Goal: Information Seeking & Learning: Find specific fact

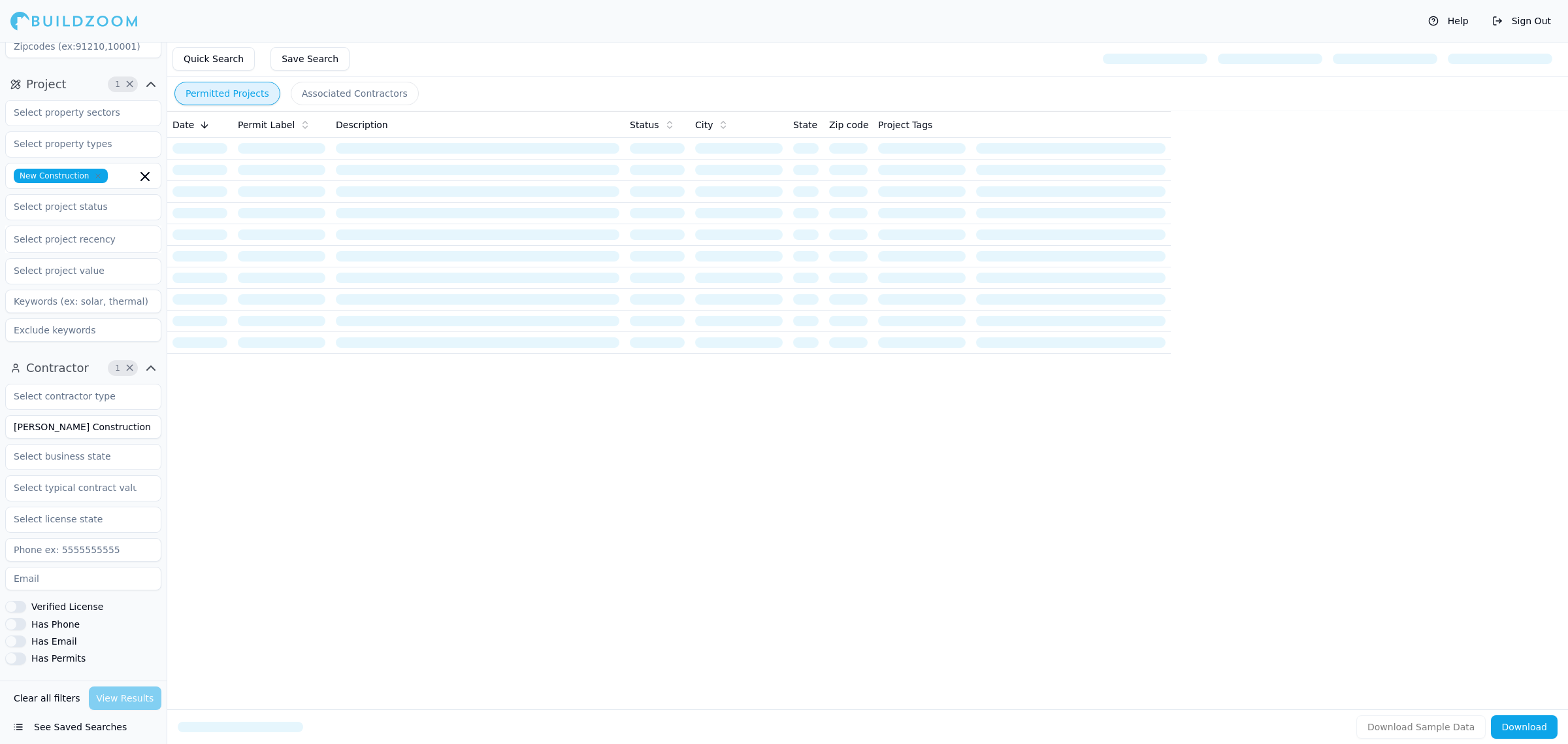
scroll to position [163, 0]
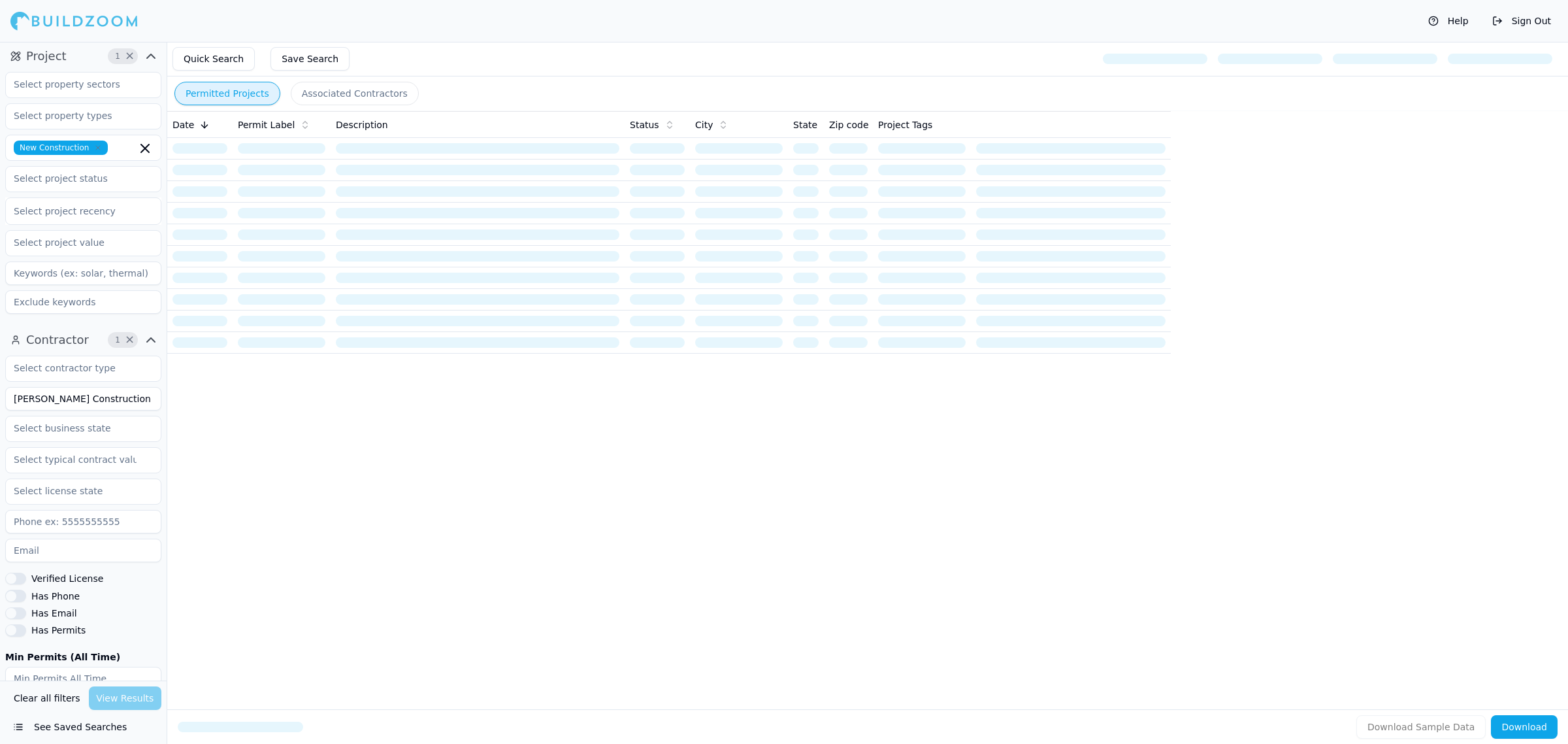
drag, startPoint x: 110, startPoint y: 407, endPoint x: 0, endPoint y: 410, distance: 110.0
click at [0, 410] on div "Contractor 1 × [PERSON_NAME] Construction Verified License Has Phone Has Email …" at bounding box center [83, 547] width 167 height 447
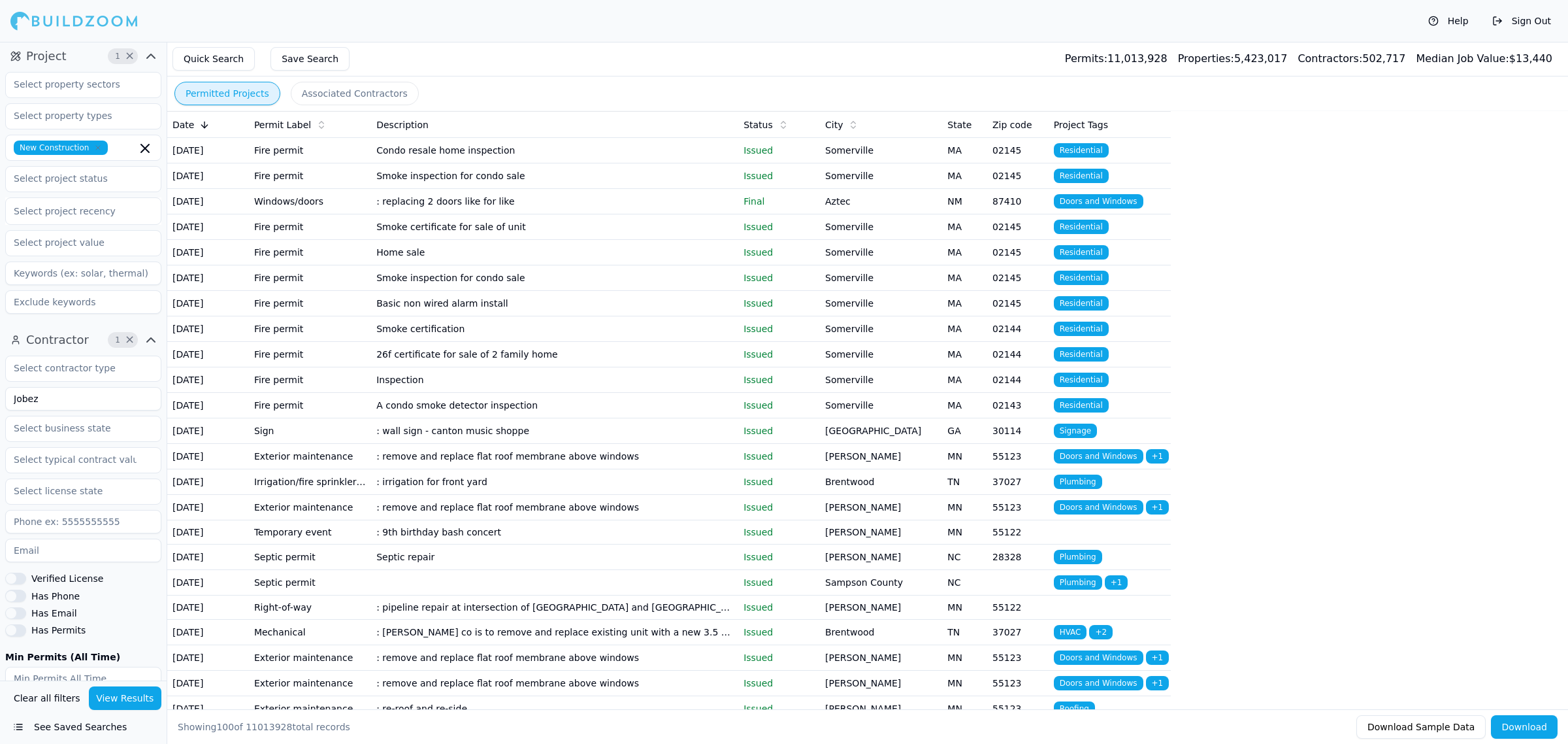
type input "Jobez"
click at [95, 181] on input "text" at bounding box center [75, 178] width 138 height 23
click at [141, 175] on input "text" at bounding box center [75, 178] width 138 height 23
click at [69, 203] on div "Final" at bounding box center [83, 209] width 150 height 21
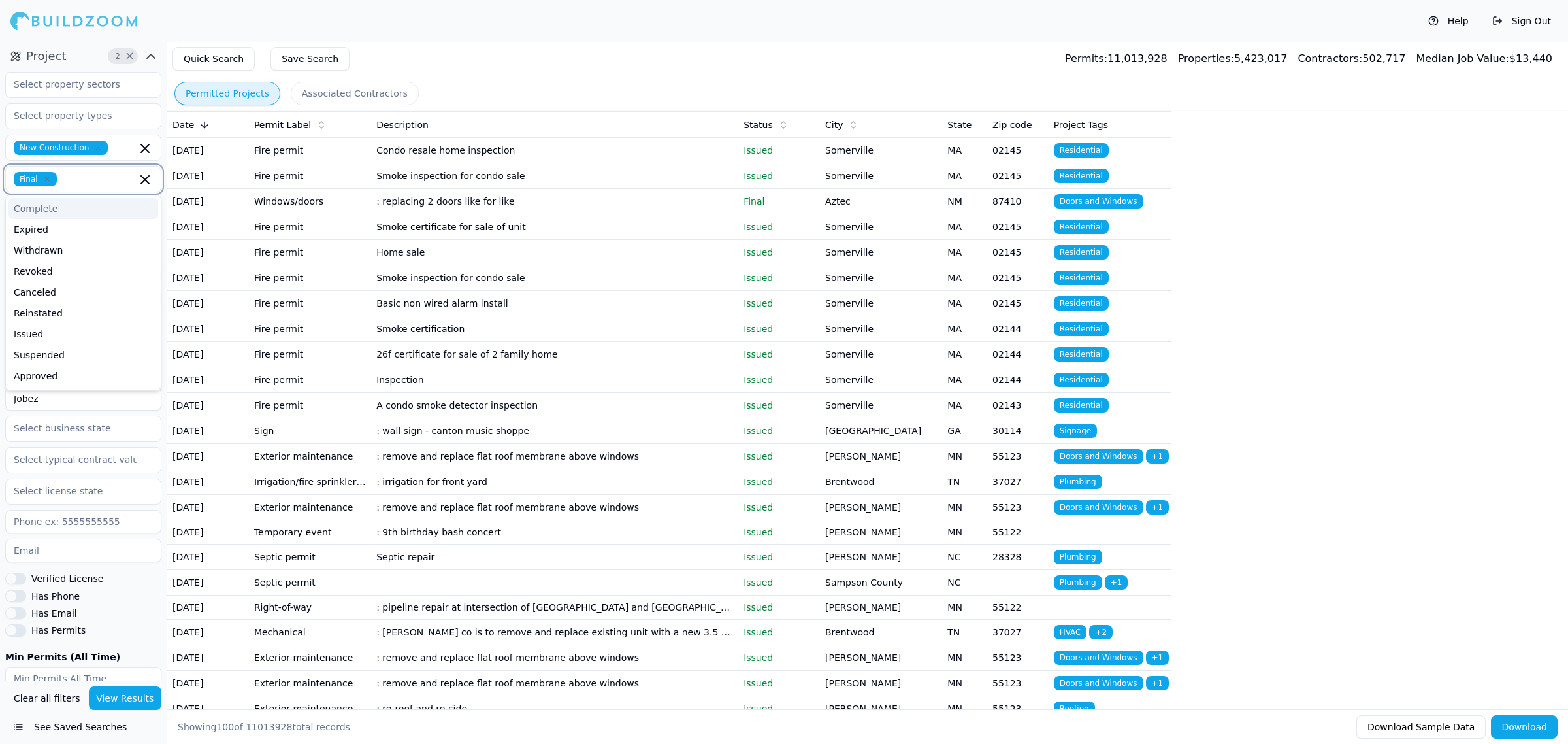
click at [79, 204] on div "Complete" at bounding box center [83, 209] width 150 height 21
click at [138, 693] on button "View Results" at bounding box center [125, 698] width 73 height 23
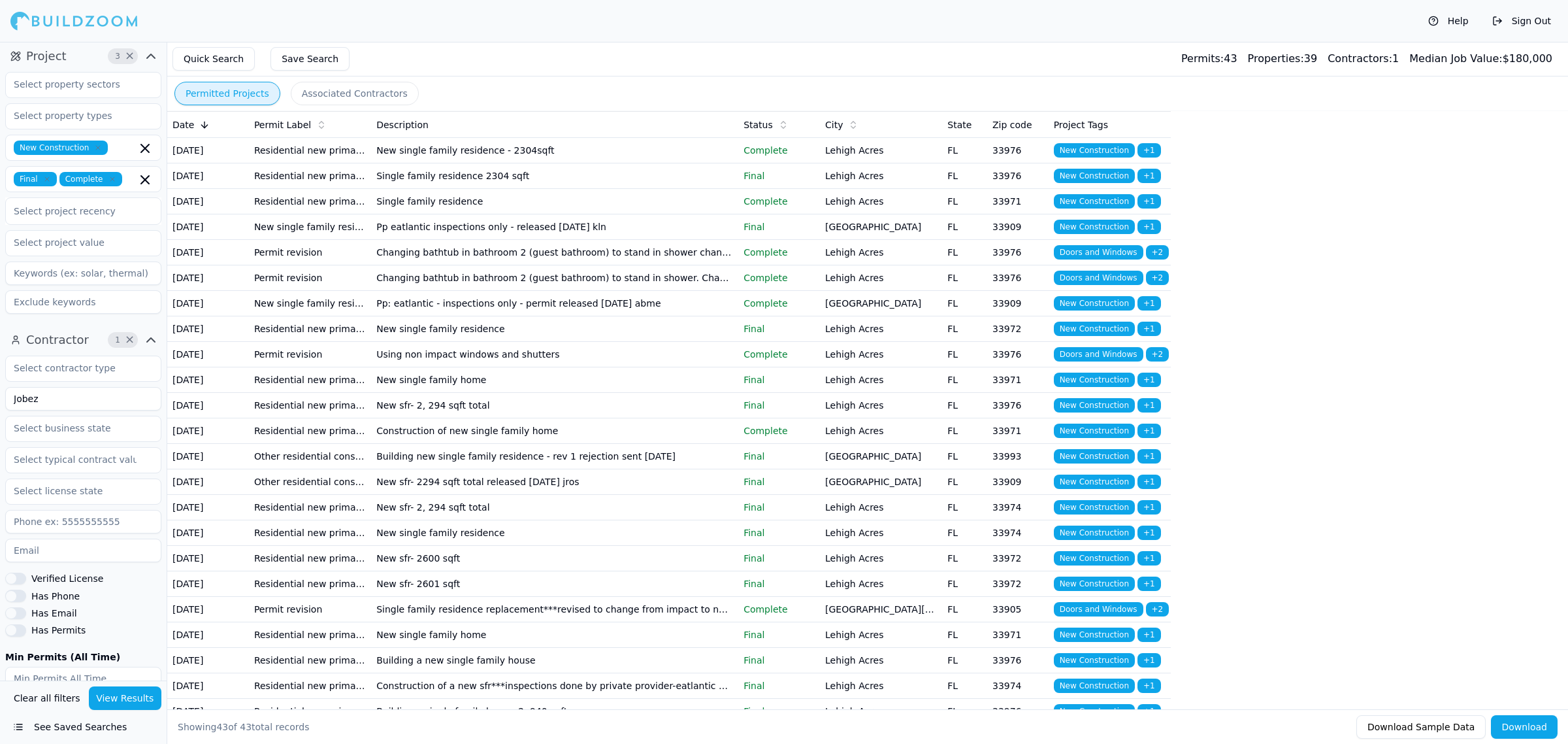
click at [466, 143] on td "New single family residence - 2304sqft" at bounding box center [555, 150] width 367 height 26
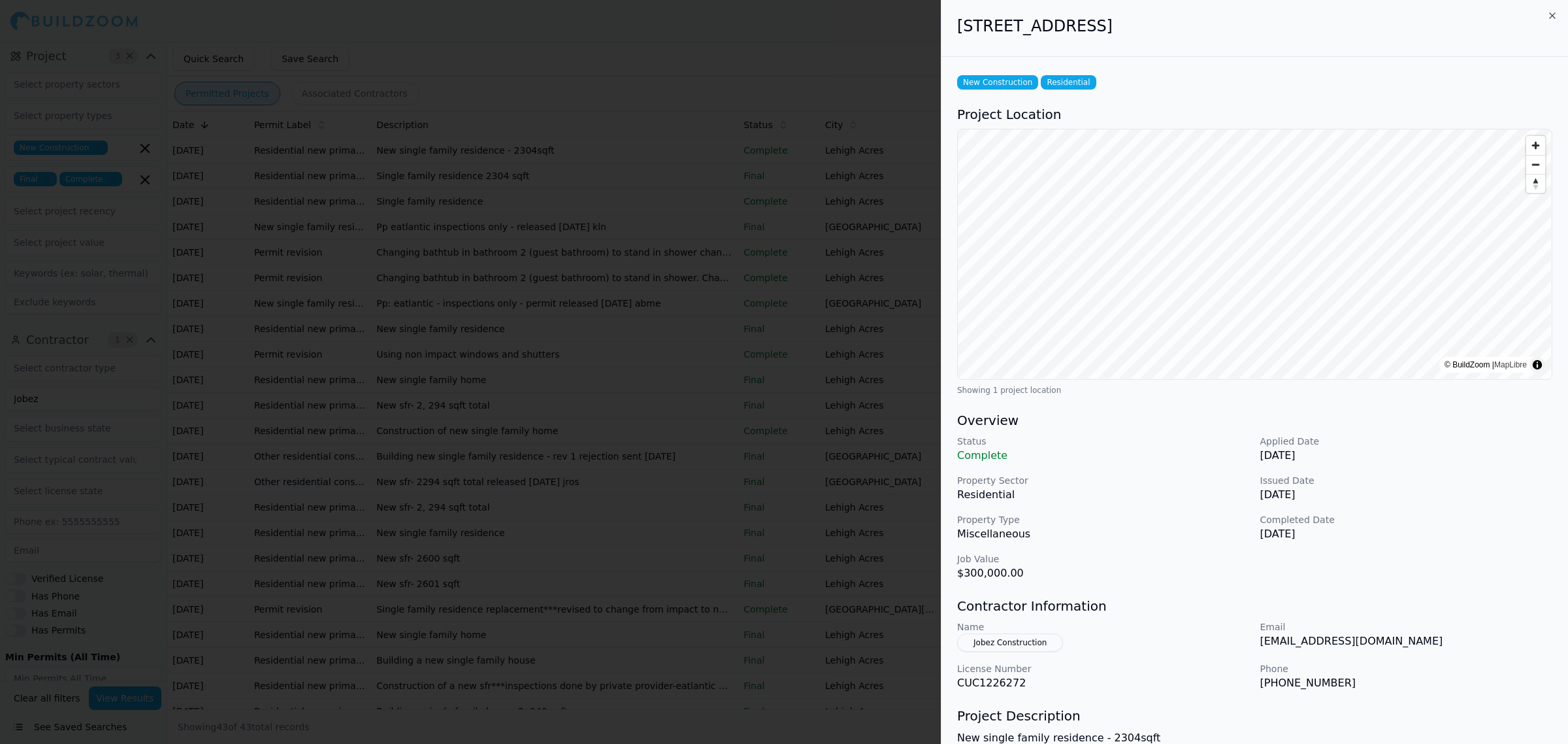
click at [1031, 643] on button "Jobez Construction" at bounding box center [1010, 643] width 106 height 18
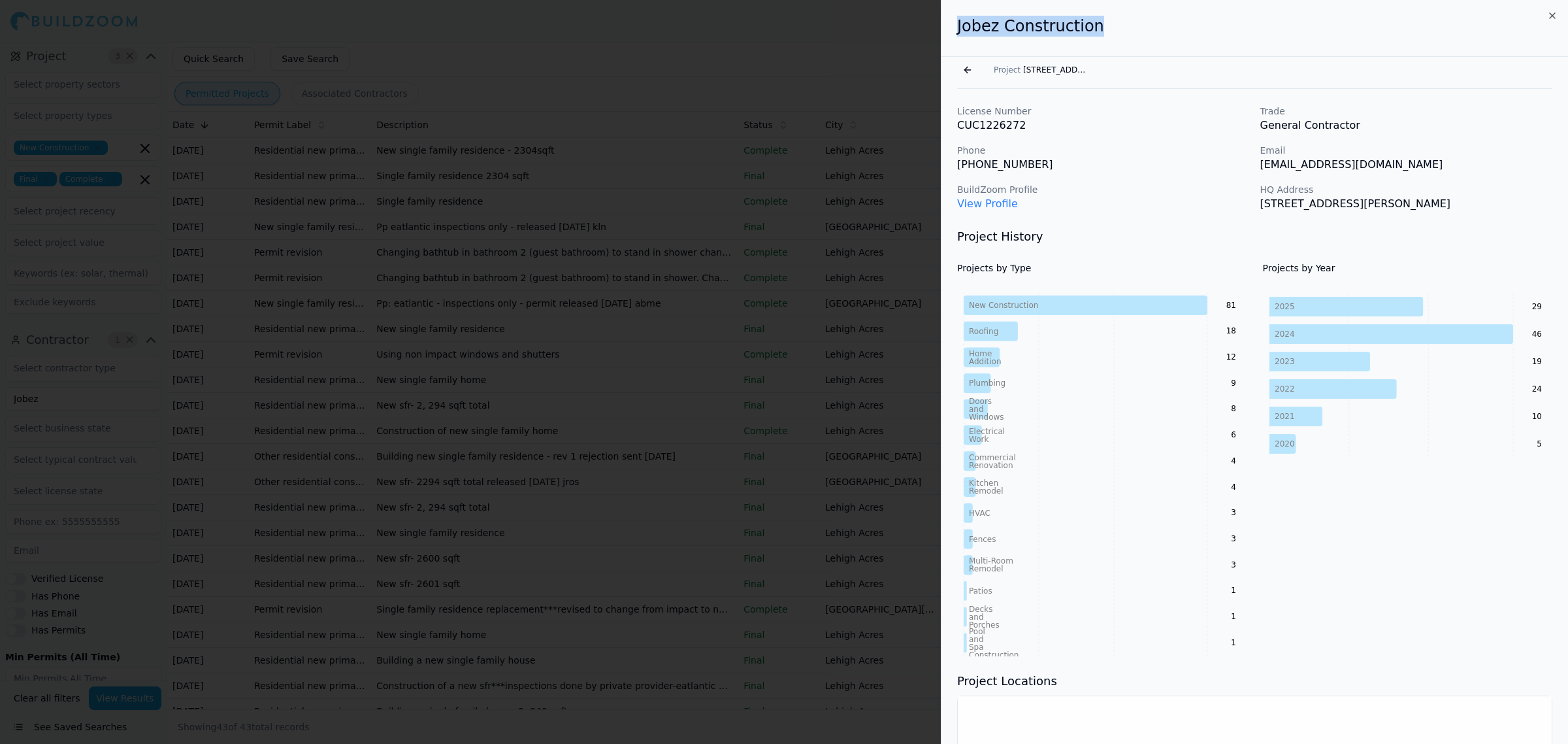
drag, startPoint x: 1118, startPoint y: 18, endPoint x: 928, endPoint y: 26, distance: 190.2
click at [928, 42] on body "Help Sign Out Location 1 × [US_STATE] Project 3 × New Construction Final Comple…" at bounding box center [784, 392] width 1568 height 702
copy body "Jobez Construction"
drag, startPoint x: 1284, startPoint y: 220, endPoint x: 1052, endPoint y: 110, distance: 256.8
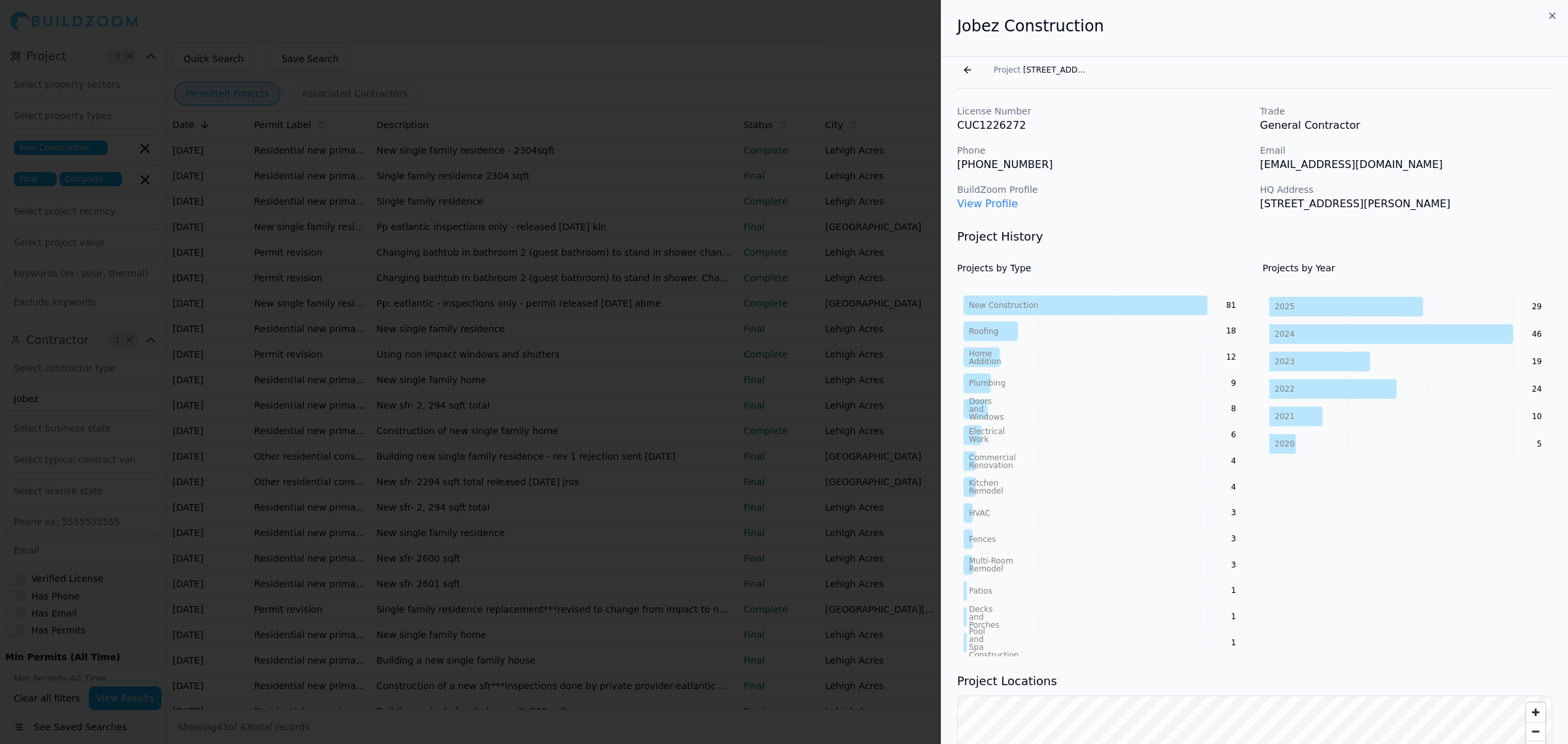
click at [967, 70] on button "Go back" at bounding box center [968, 70] width 21 height 21
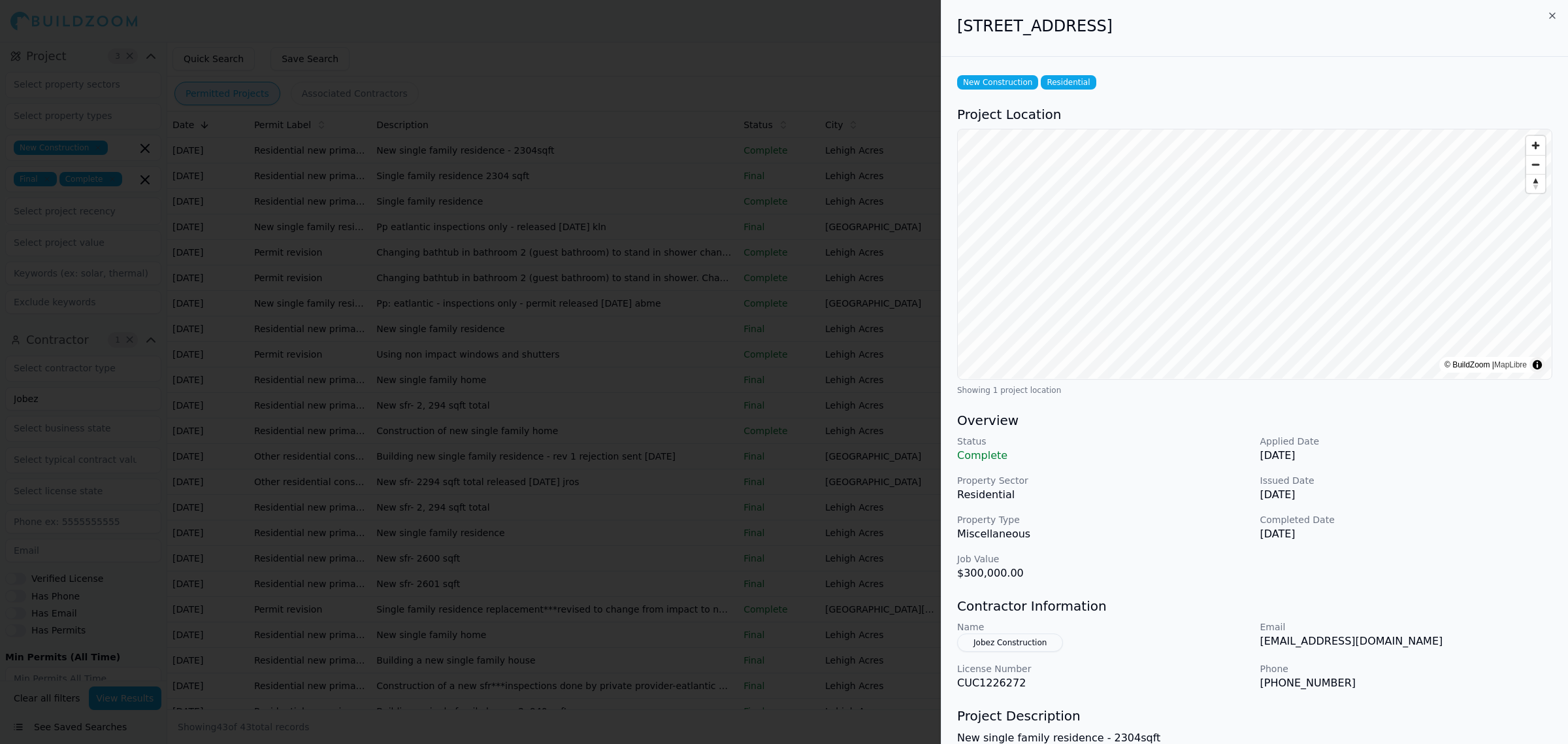
drag, startPoint x: 1226, startPoint y: 60, endPoint x: 1126, endPoint y: 14, distance: 110.1
click at [1227, 60] on div "New Construction Residential Project Location © BuildZoom | MapLibre Showing 1 …" at bounding box center [1254, 463] width 626 height 812
click at [949, 26] on div "[STREET_ADDRESS]" at bounding box center [1254, 28] width 626 height 57
drag, startPoint x: 958, startPoint y: 28, endPoint x: 1069, endPoint y: 31, distance: 111.0
click at [1069, 31] on h2 "[STREET_ADDRESS]" at bounding box center [1255, 26] width 595 height 21
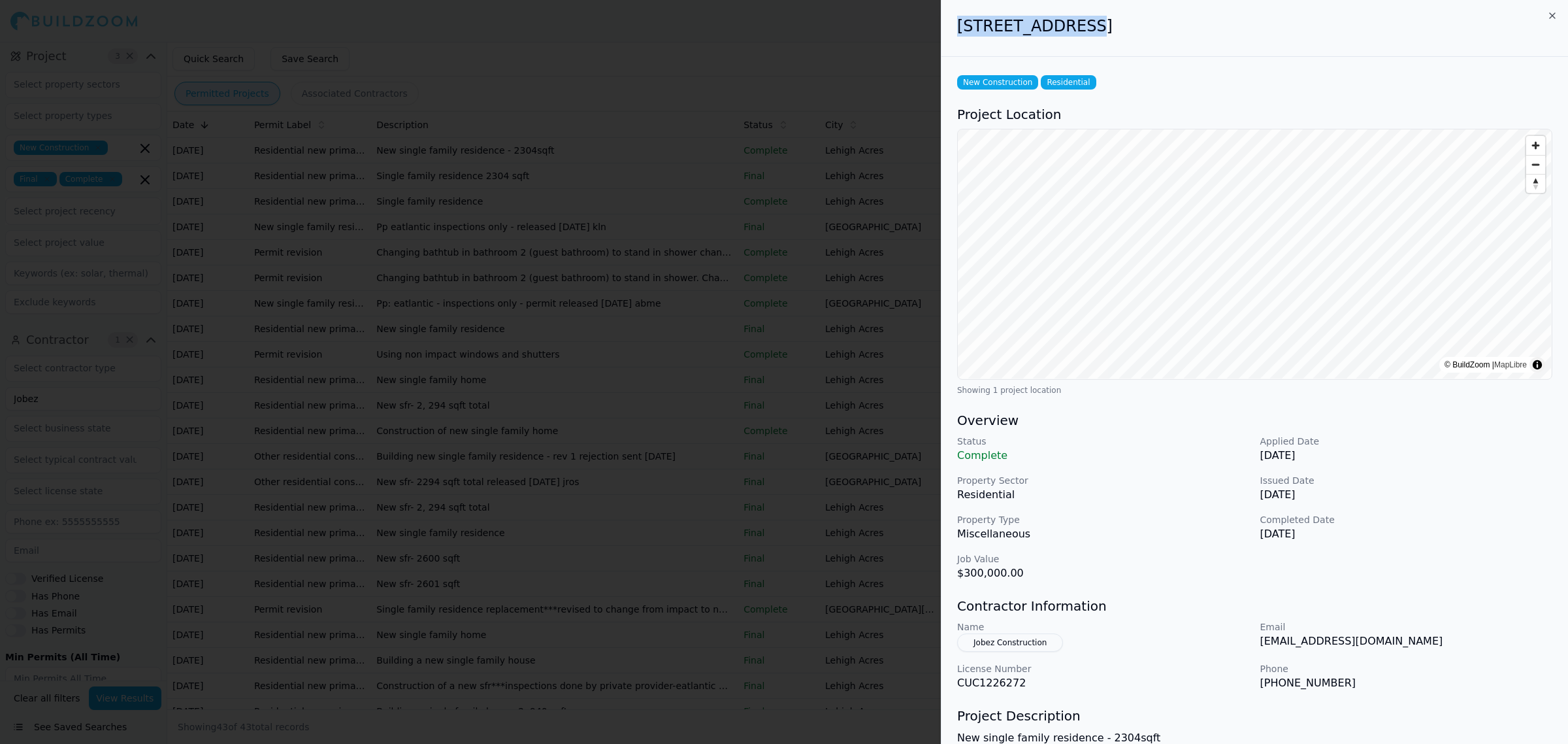
copy h2 "[STREET_ADDRESS]"
drag, startPoint x: 1096, startPoint y: 29, endPoint x: 1083, endPoint y: 36, distance: 14.8
click at [1096, 29] on h2 "[STREET_ADDRESS]" at bounding box center [1255, 26] width 595 height 21
drag, startPoint x: 1077, startPoint y: 30, endPoint x: 1188, endPoint y: 38, distance: 111.3
click at [1188, 38] on div "[STREET_ADDRESS]" at bounding box center [1254, 28] width 626 height 57
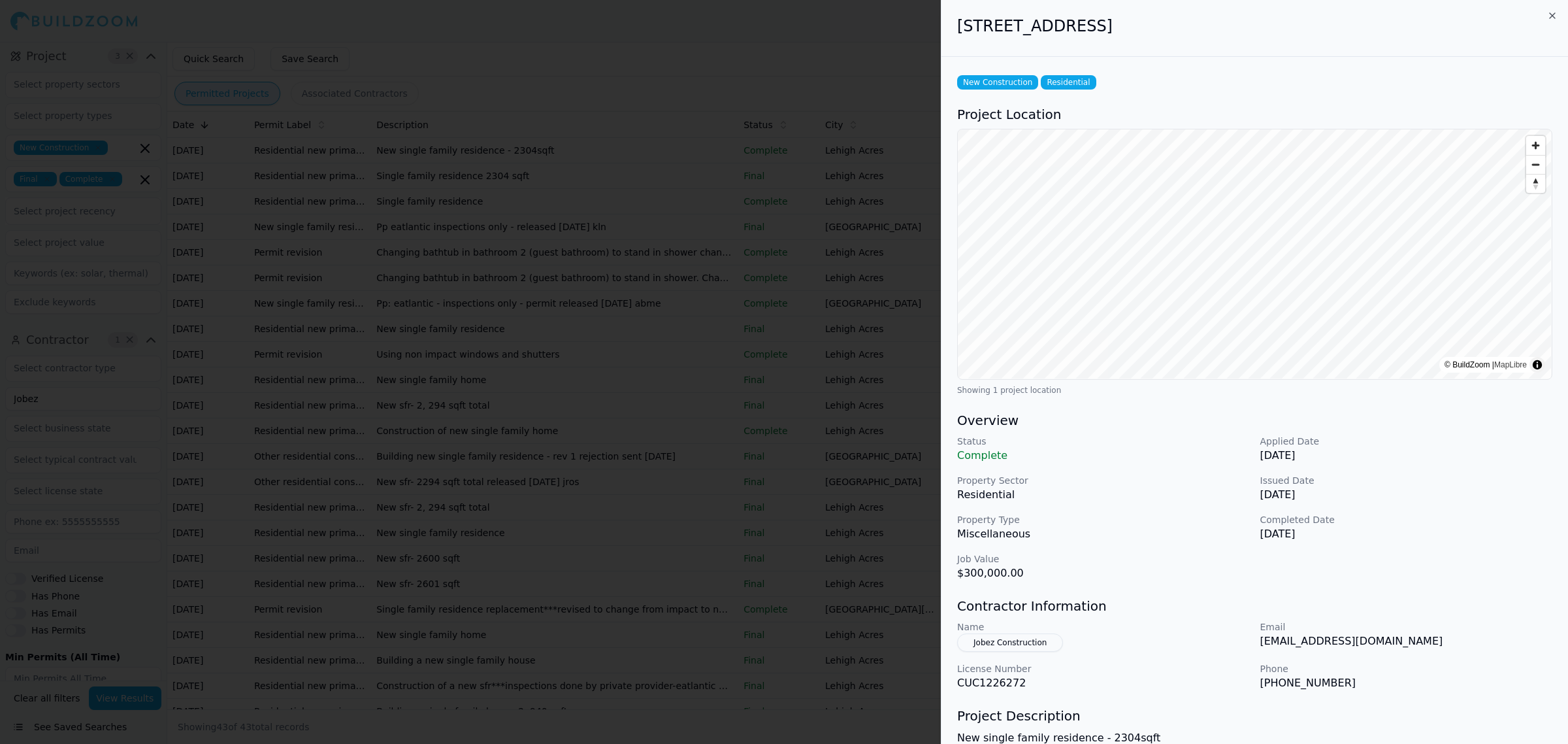
copy h2 "Lehigh Acres, [GEOGRAPHIC_DATA]"
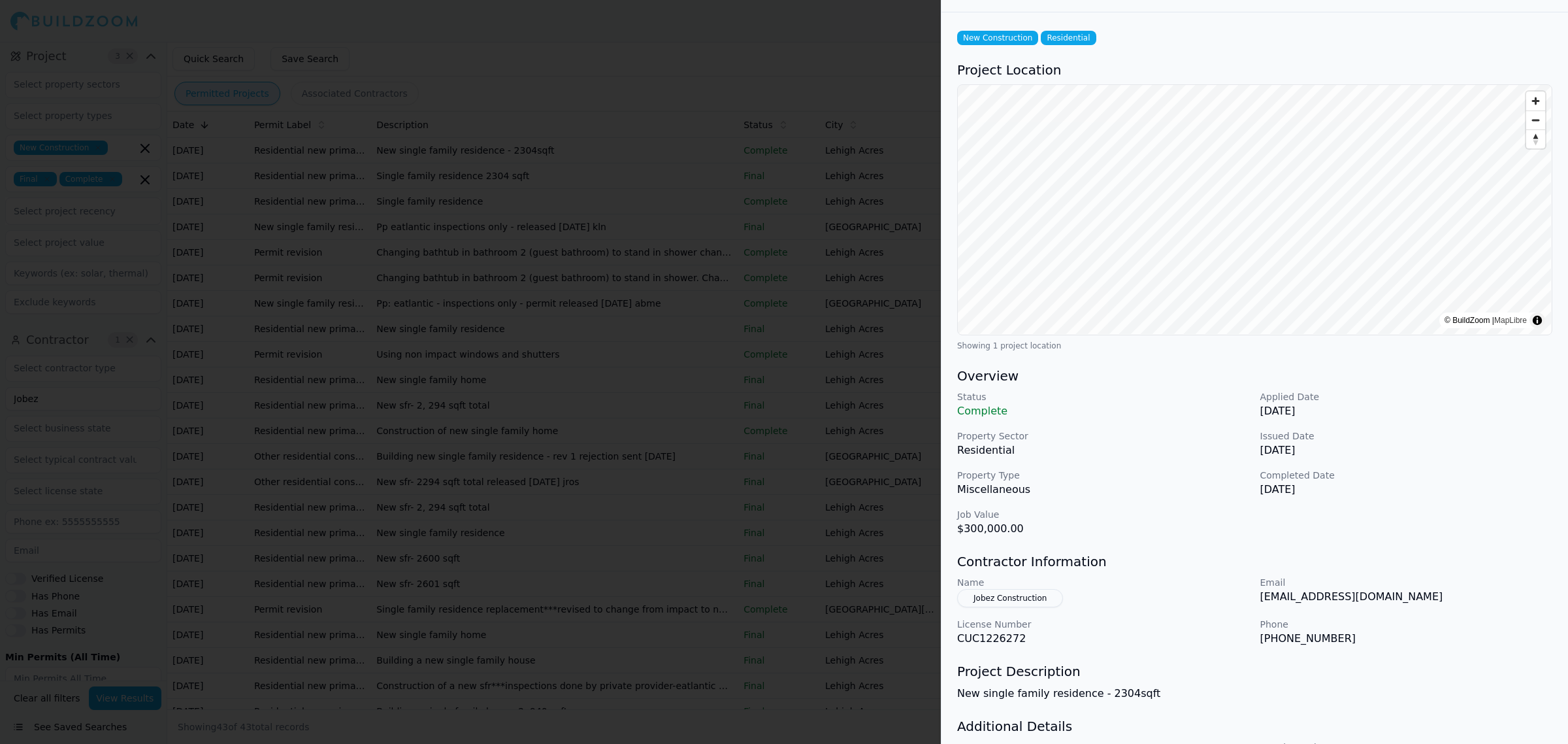
scroll to position [124, 0]
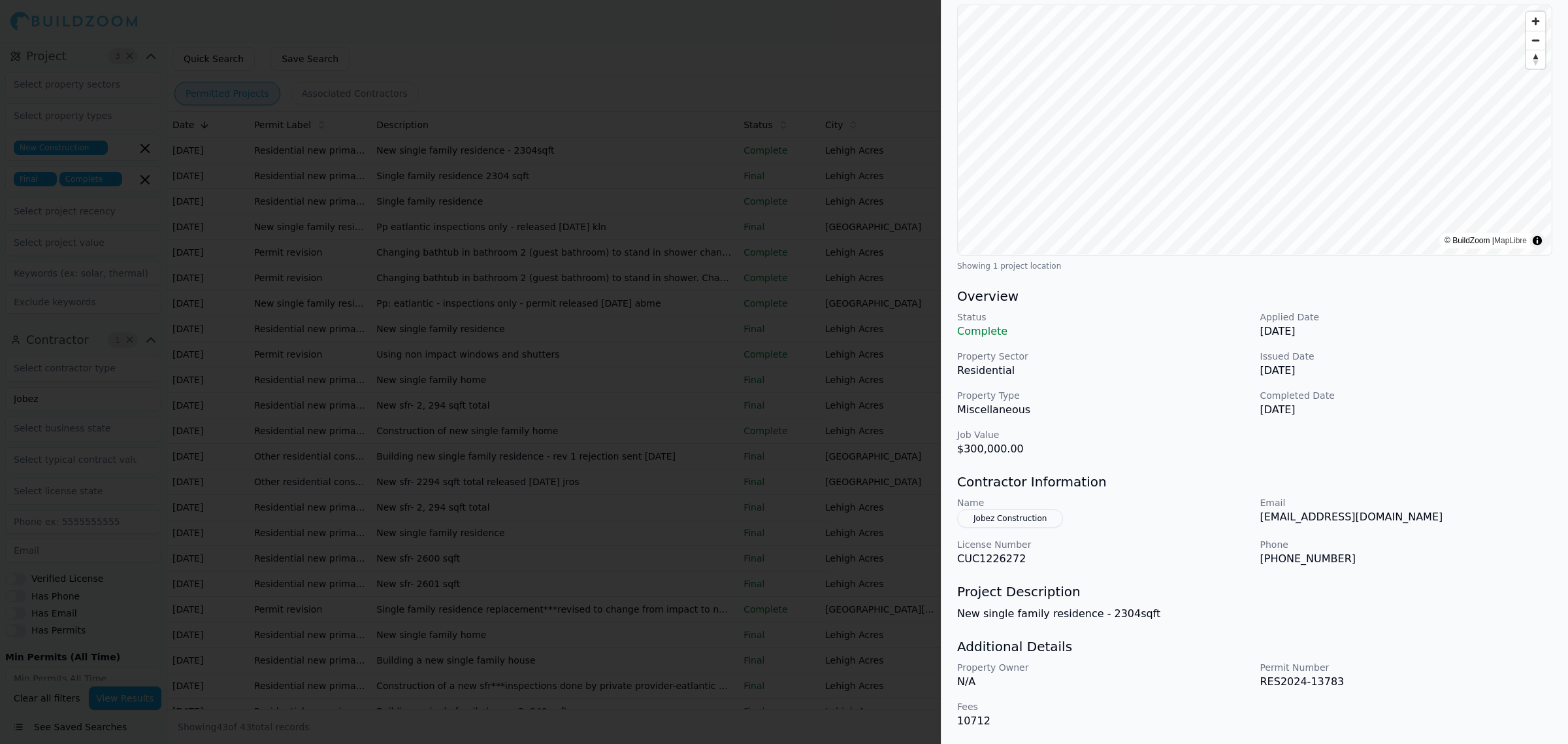
click at [475, 347] on div at bounding box center [784, 372] width 1568 height 744
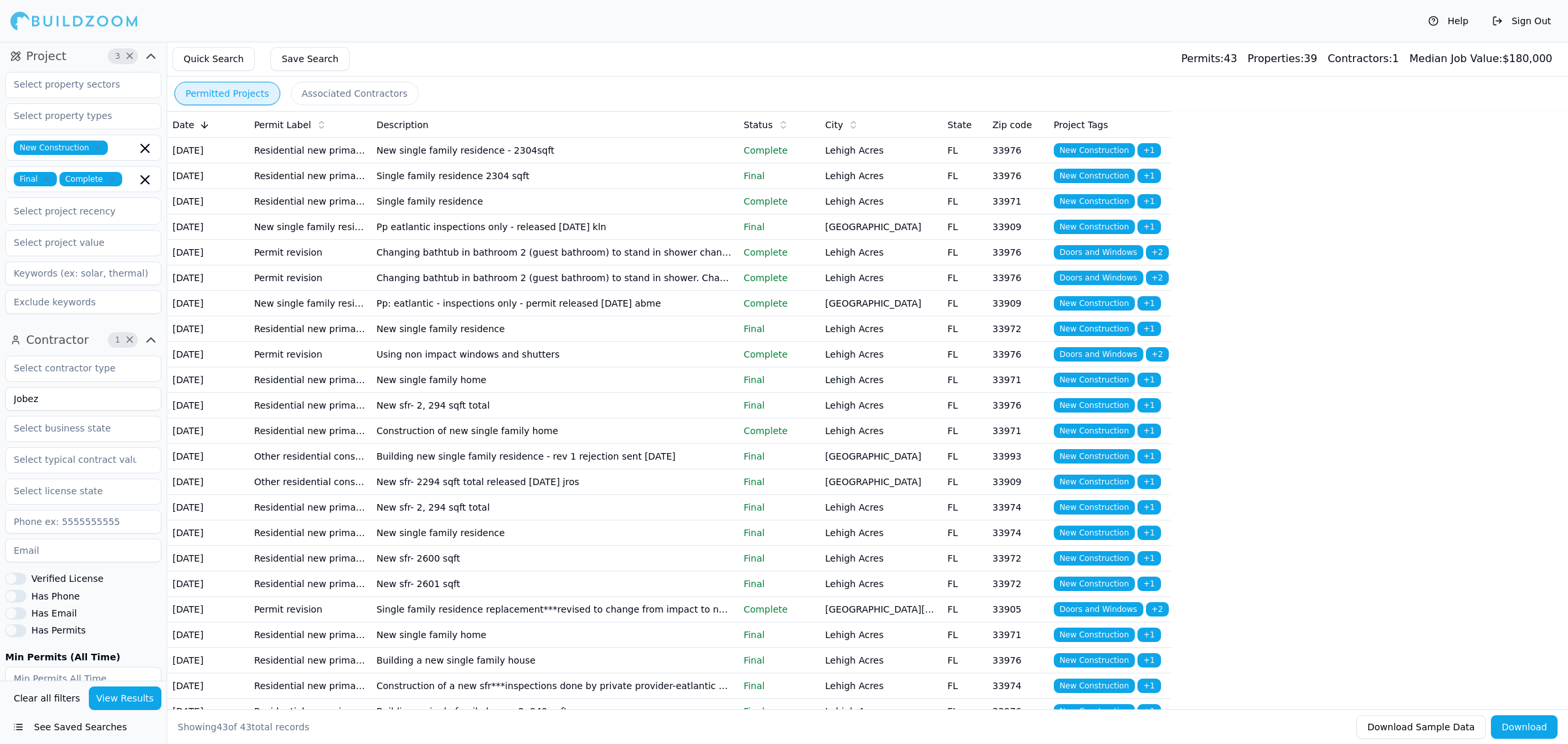
click at [475, 184] on td "Single family residence 2304 sqft" at bounding box center [555, 176] width 367 height 26
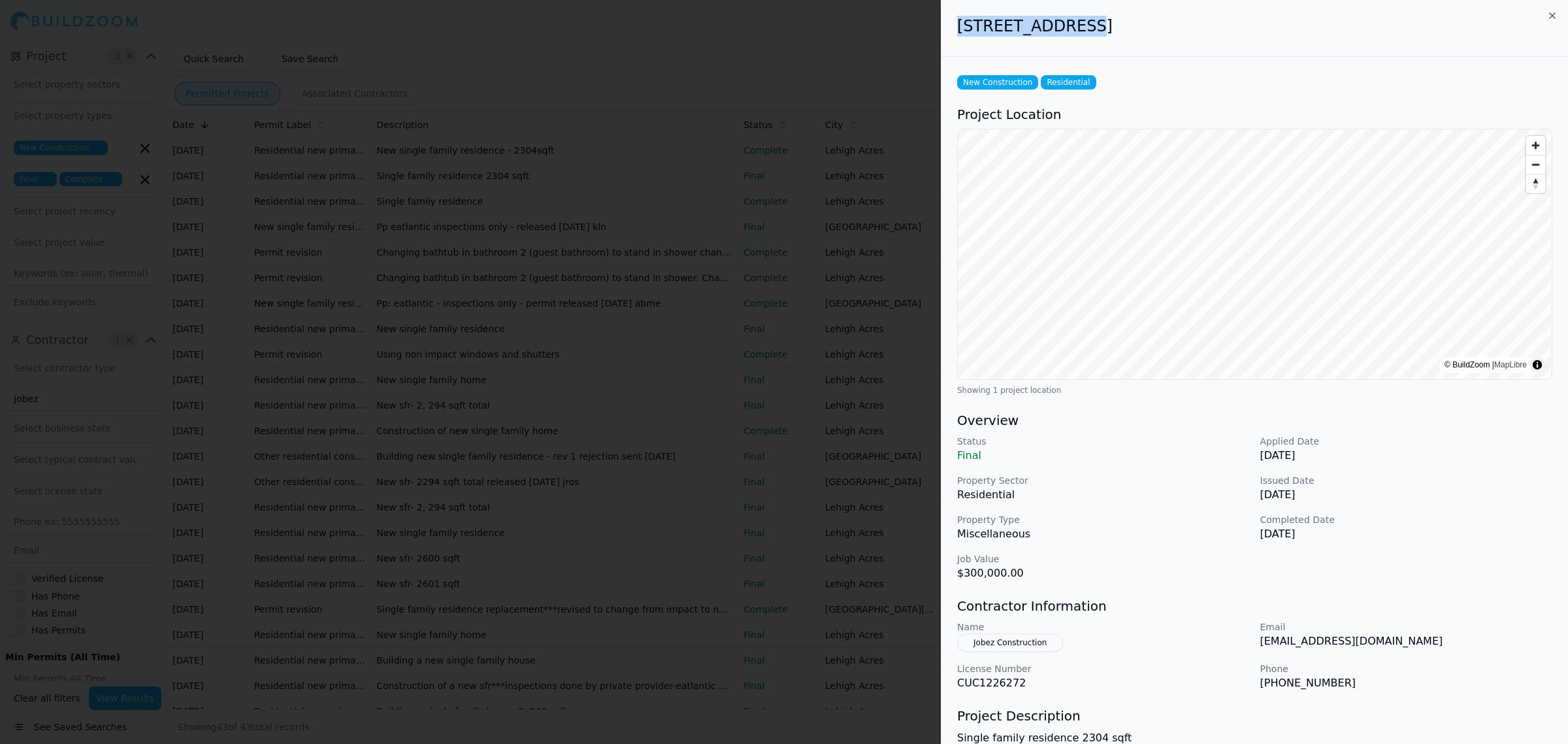
drag, startPoint x: 952, startPoint y: 30, endPoint x: 1065, endPoint y: 33, distance: 113.0
click at [1065, 33] on div "[STREET_ADDRESS]" at bounding box center [1254, 28] width 626 height 57
copy h2 "[STREET_ADDRESS]"
click at [495, 287] on div at bounding box center [784, 372] width 1568 height 744
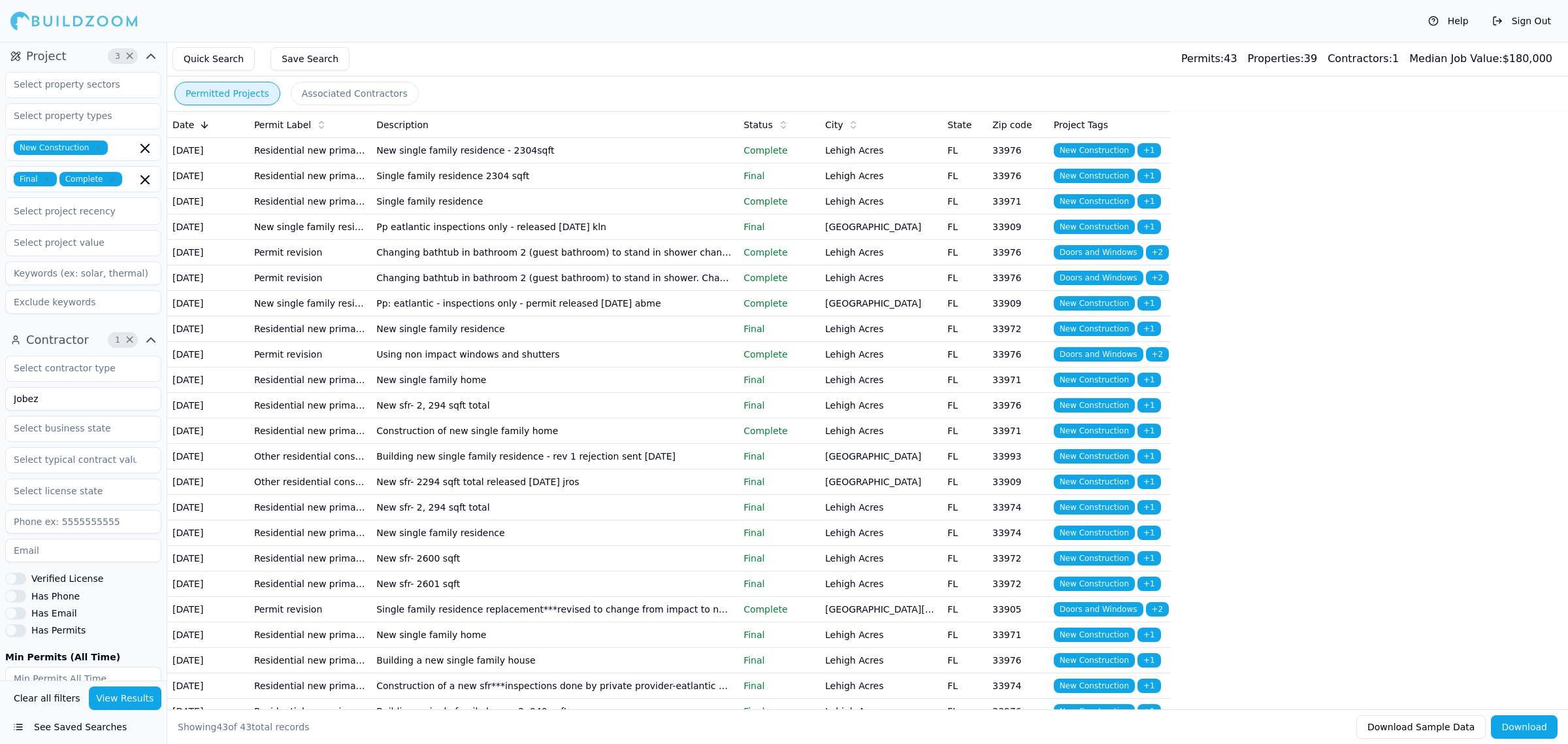
click at [379, 240] on td "Pp eatlantic inspections only - released [DATE] kln" at bounding box center [555, 228] width 367 height 26
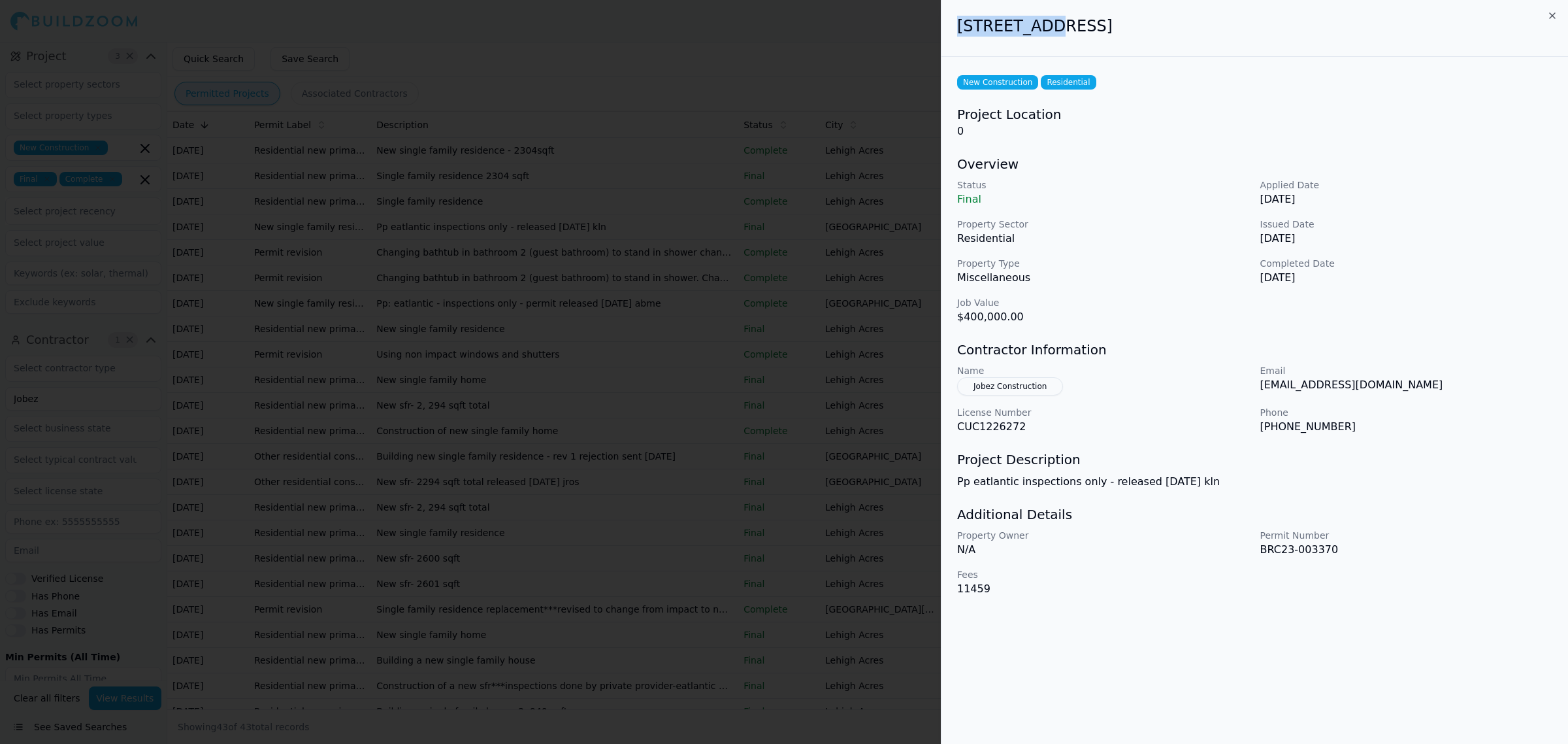
drag, startPoint x: 958, startPoint y: 26, endPoint x: 1043, endPoint y: 22, distance: 85.1
click at [1043, 22] on h2 "[STREET_ADDRESS]" at bounding box center [1255, 26] width 595 height 21
copy h2 "106 NE 23rd"
drag, startPoint x: 1053, startPoint y: 26, endPoint x: 1149, endPoint y: 26, distance: 96.0
click at [1149, 26] on h2 "[STREET_ADDRESS]" at bounding box center [1255, 26] width 595 height 21
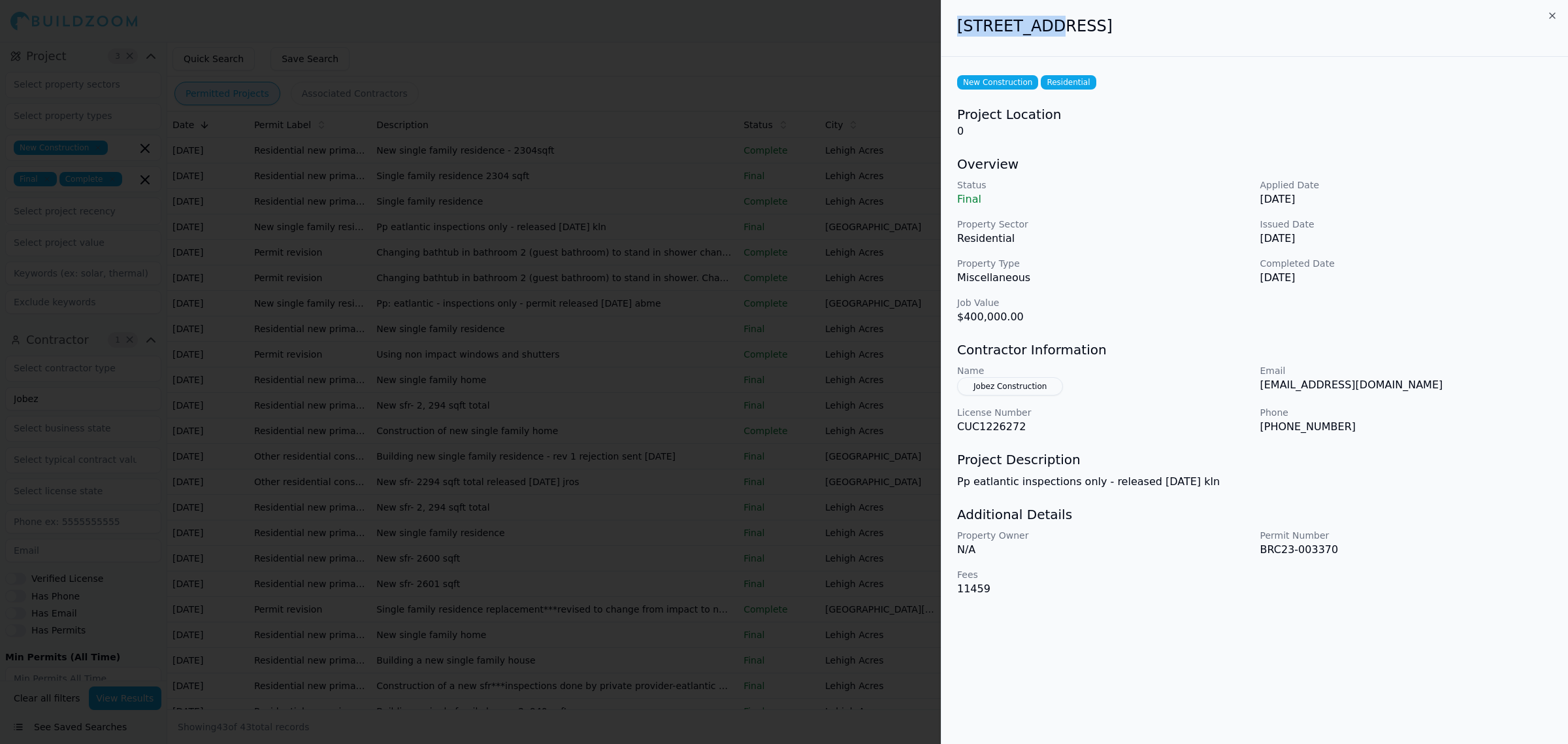
copy h2 "[GEOGRAPHIC_DATA], [GEOGRAPHIC_DATA]"
click at [766, 126] on div at bounding box center [784, 372] width 1568 height 744
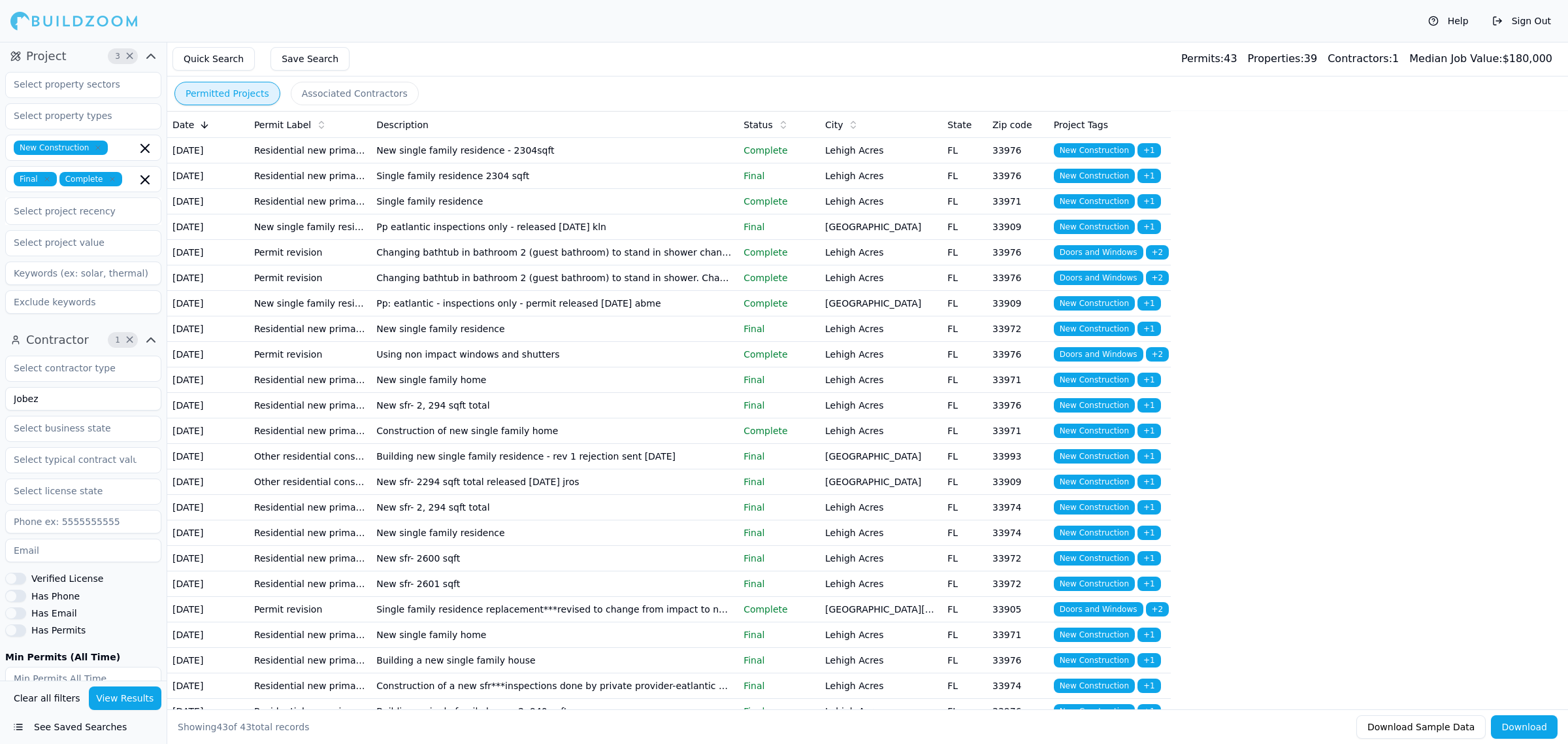
click at [484, 317] on td "Pp: eatlantic - inspections only - permit released [DATE] abme" at bounding box center [555, 304] width 367 height 26
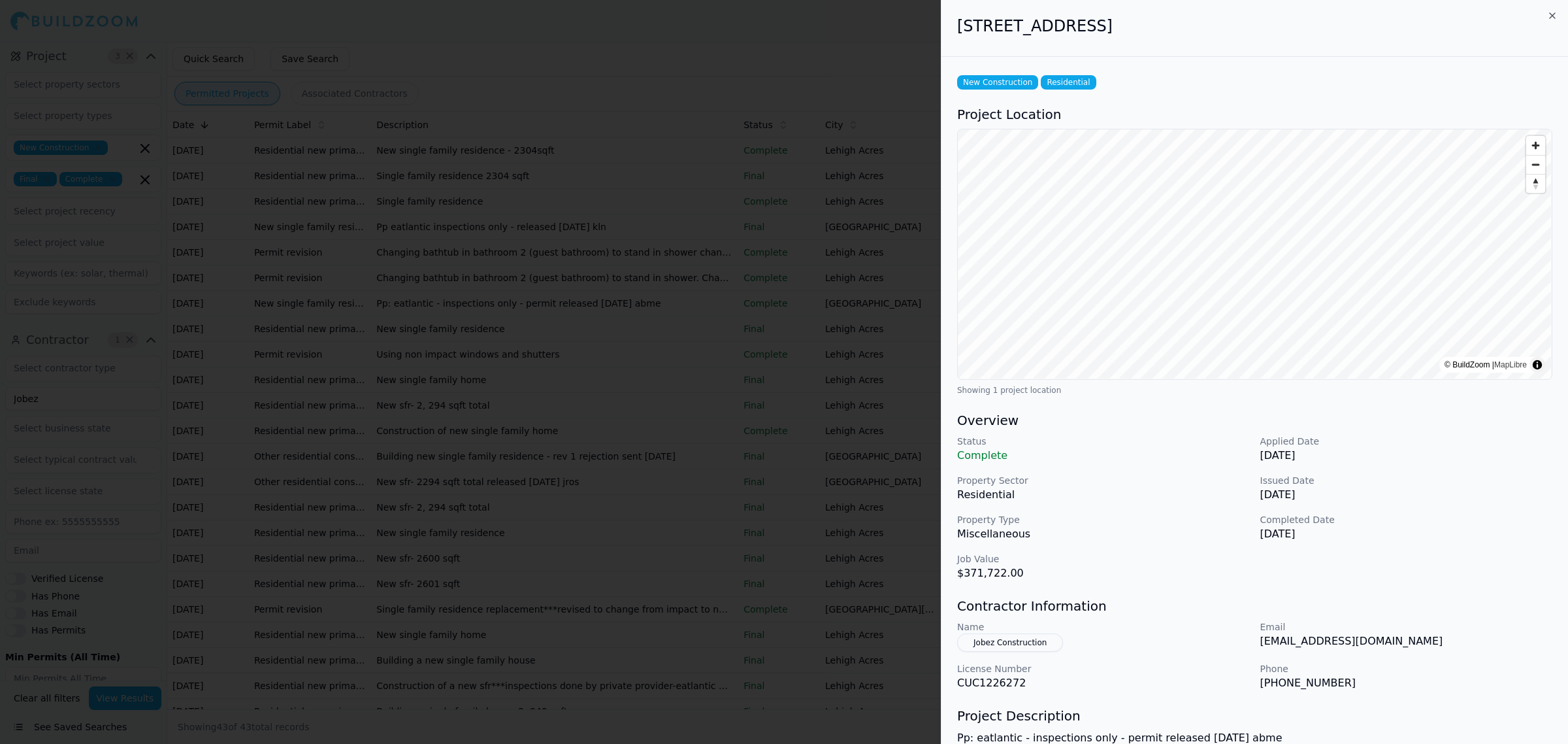
click at [713, 443] on div at bounding box center [784, 372] width 1568 height 744
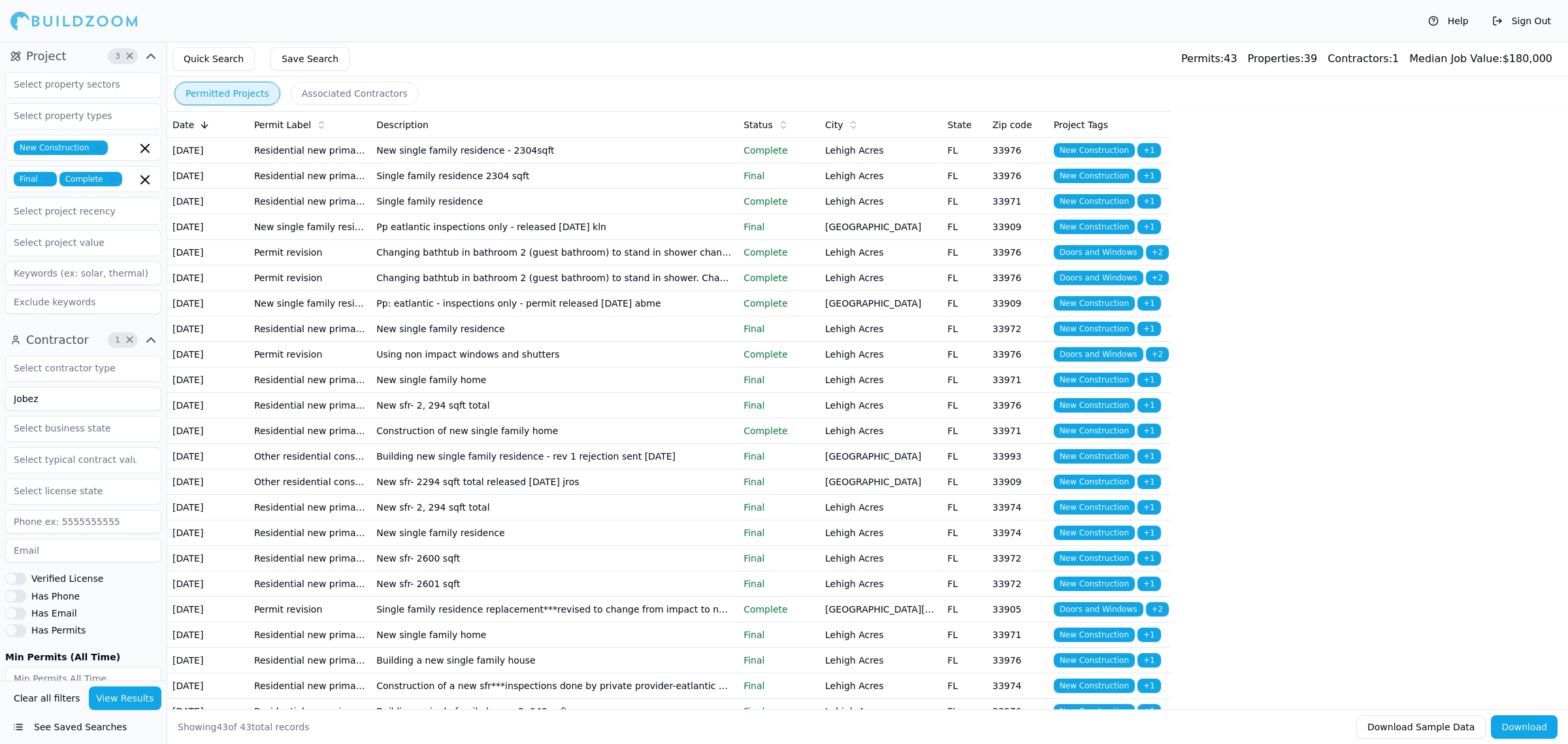
click at [534, 342] on td "New single family residence" at bounding box center [555, 330] width 367 height 26
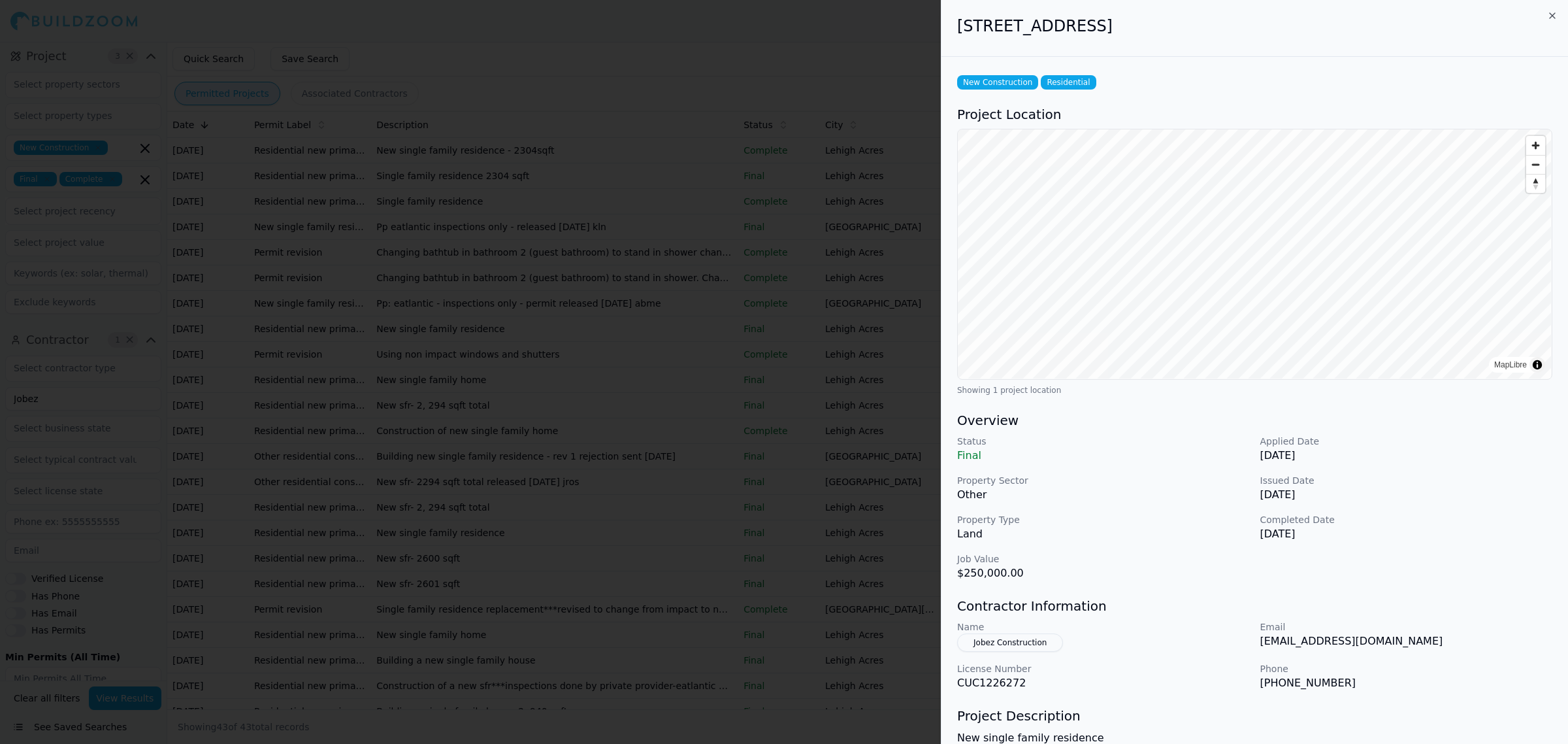
click at [472, 355] on div at bounding box center [784, 372] width 1568 height 744
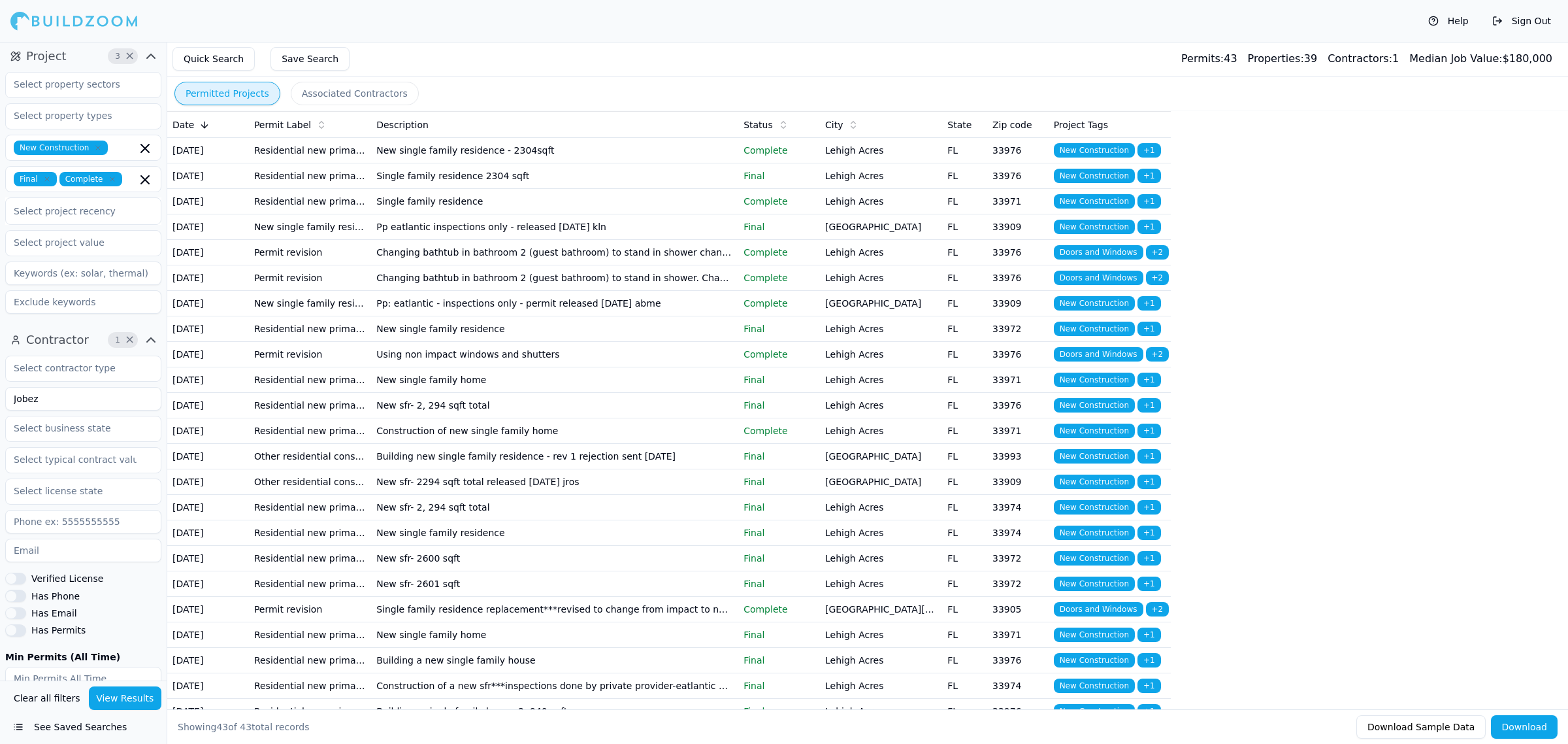
click at [549, 342] on td "New single family residence" at bounding box center [555, 330] width 367 height 26
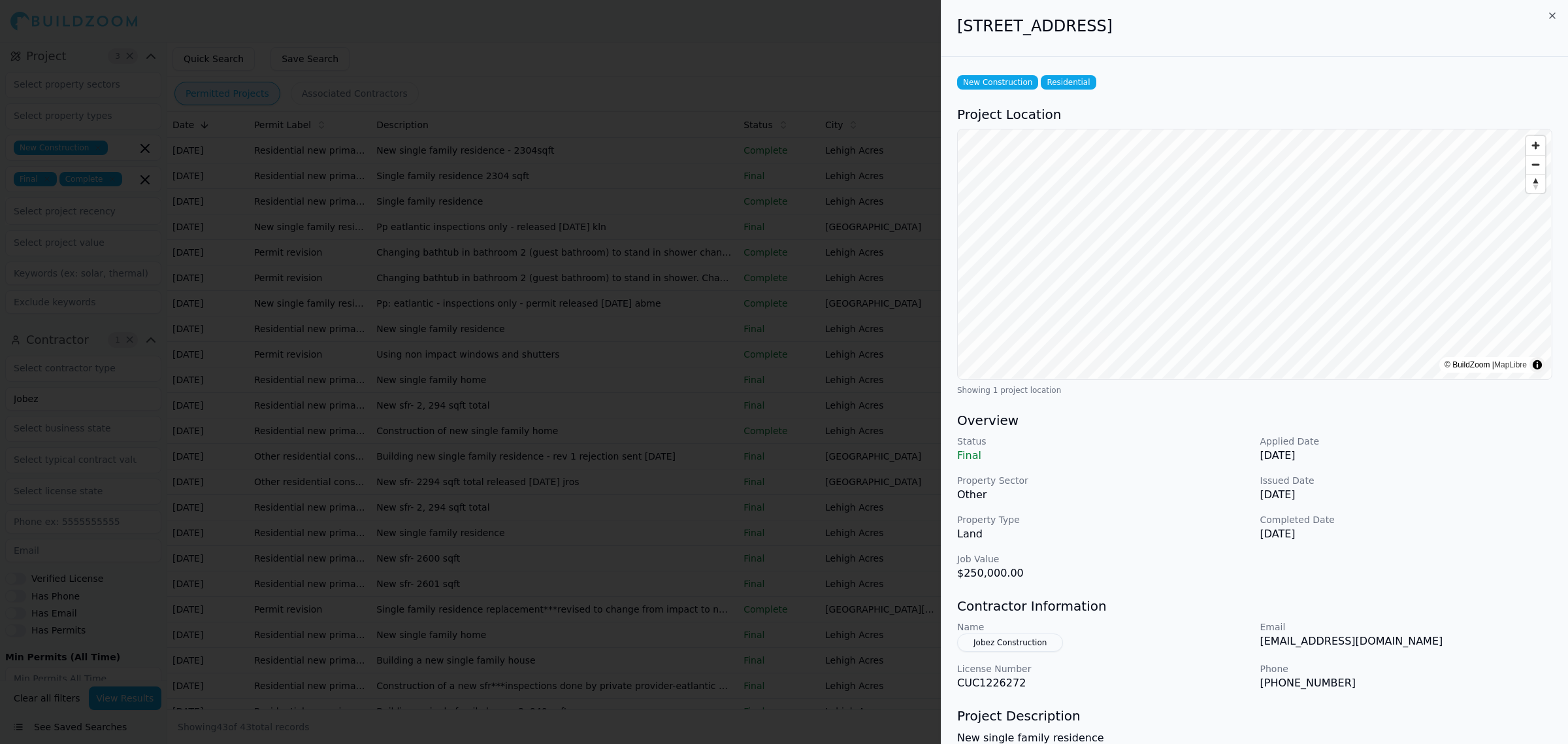
click at [549, 497] on div at bounding box center [784, 372] width 1568 height 744
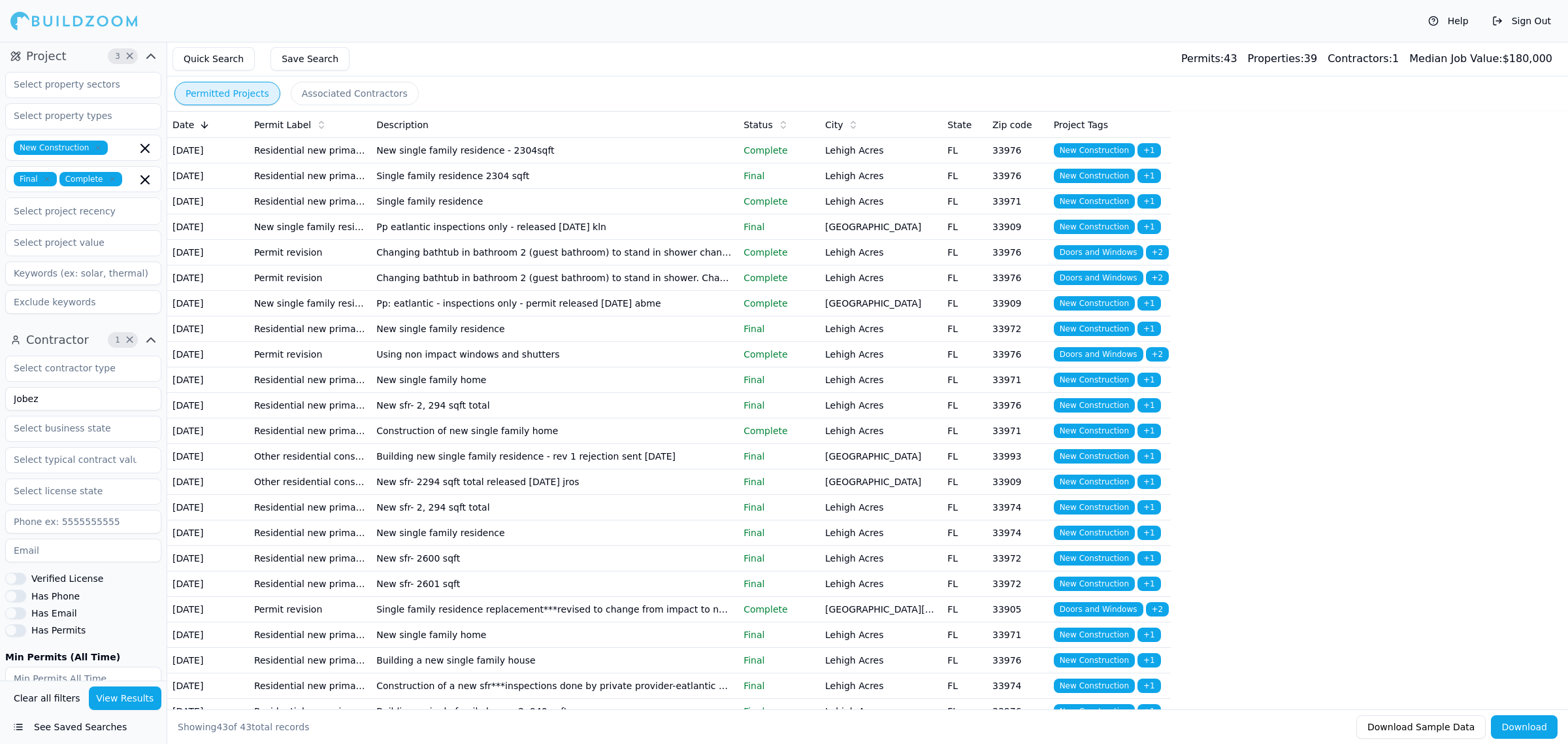
click at [605, 444] on td "Construction of new single family home" at bounding box center [555, 431] width 367 height 26
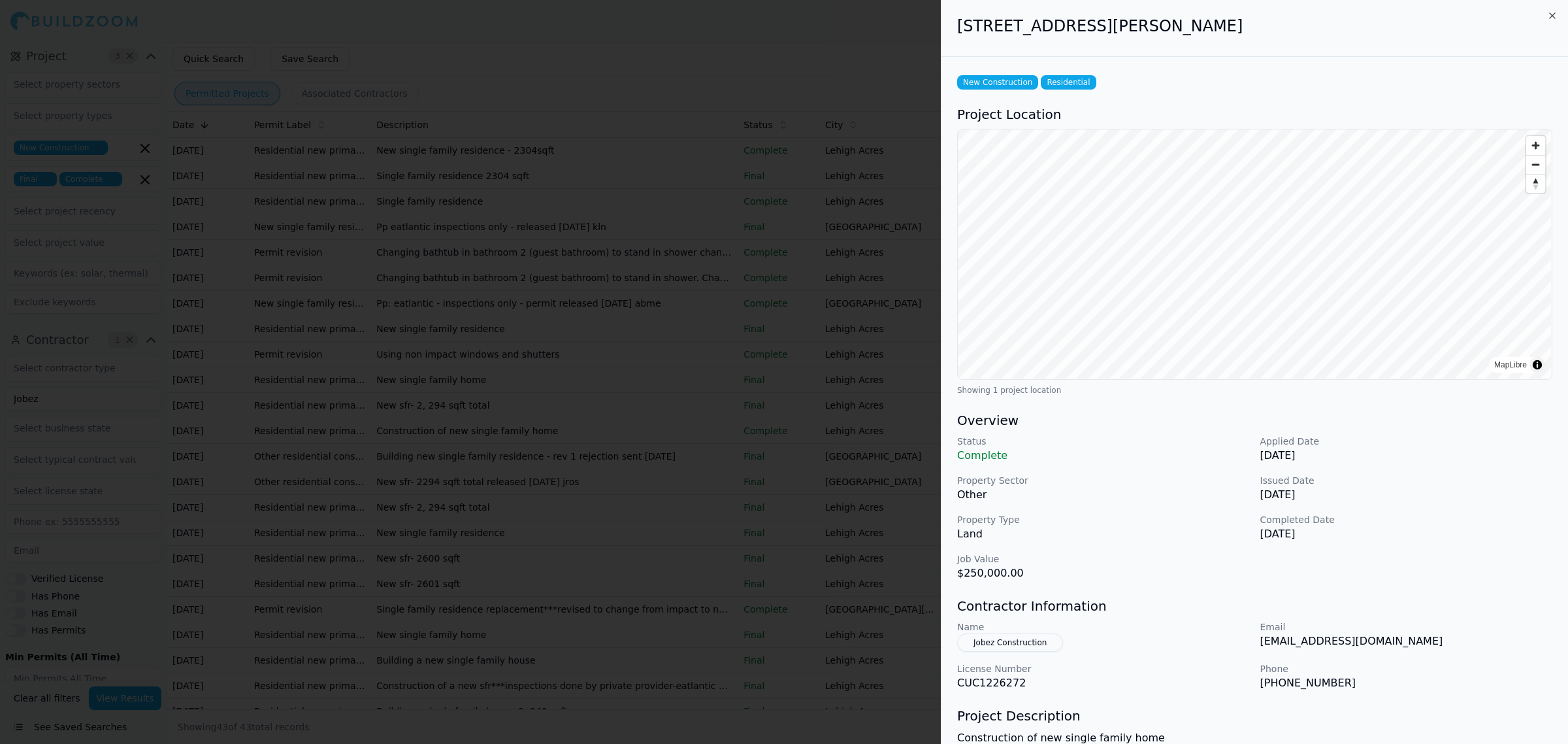
click at [570, 349] on div at bounding box center [784, 372] width 1568 height 744
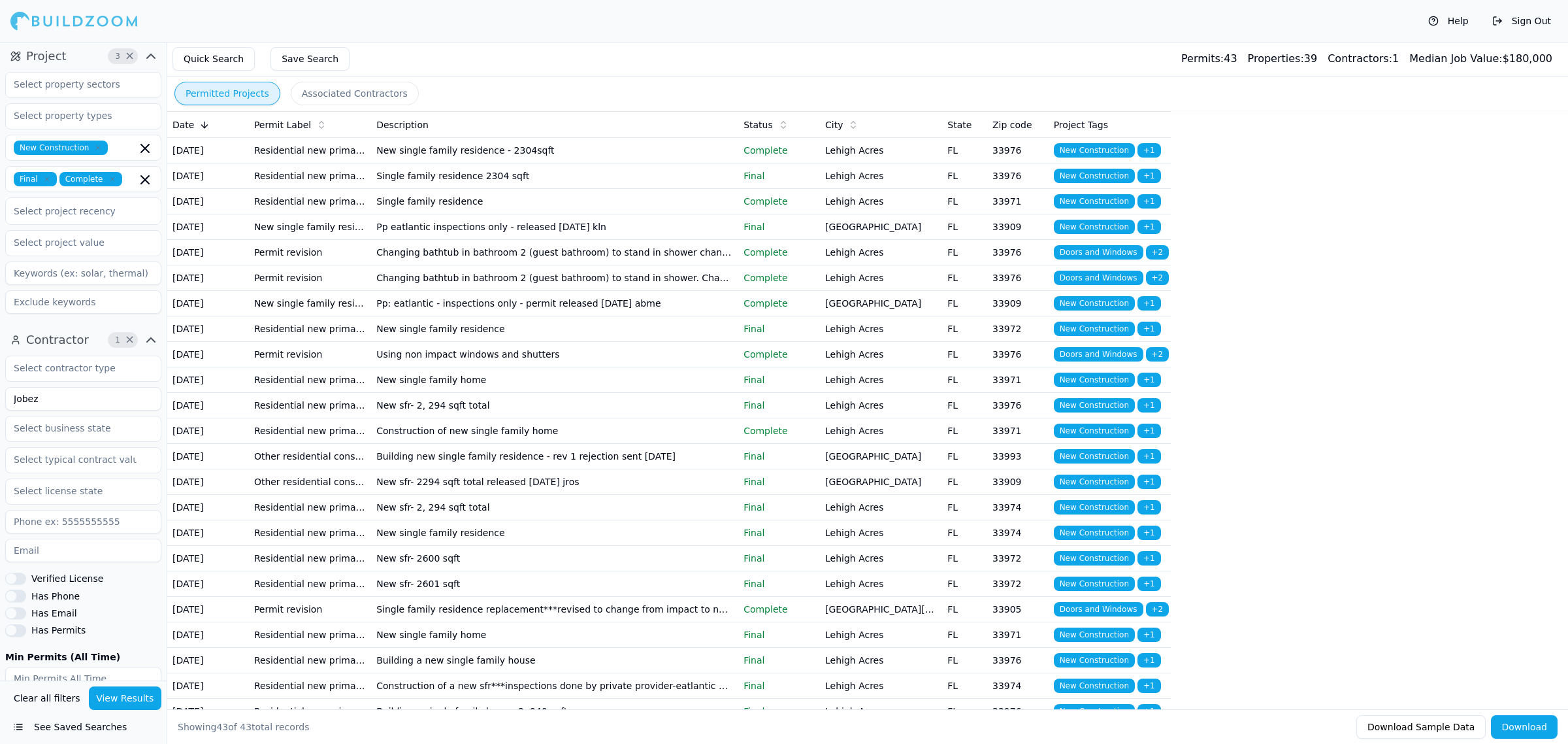
click at [570, 444] on td "Construction of new single family home" at bounding box center [555, 431] width 367 height 26
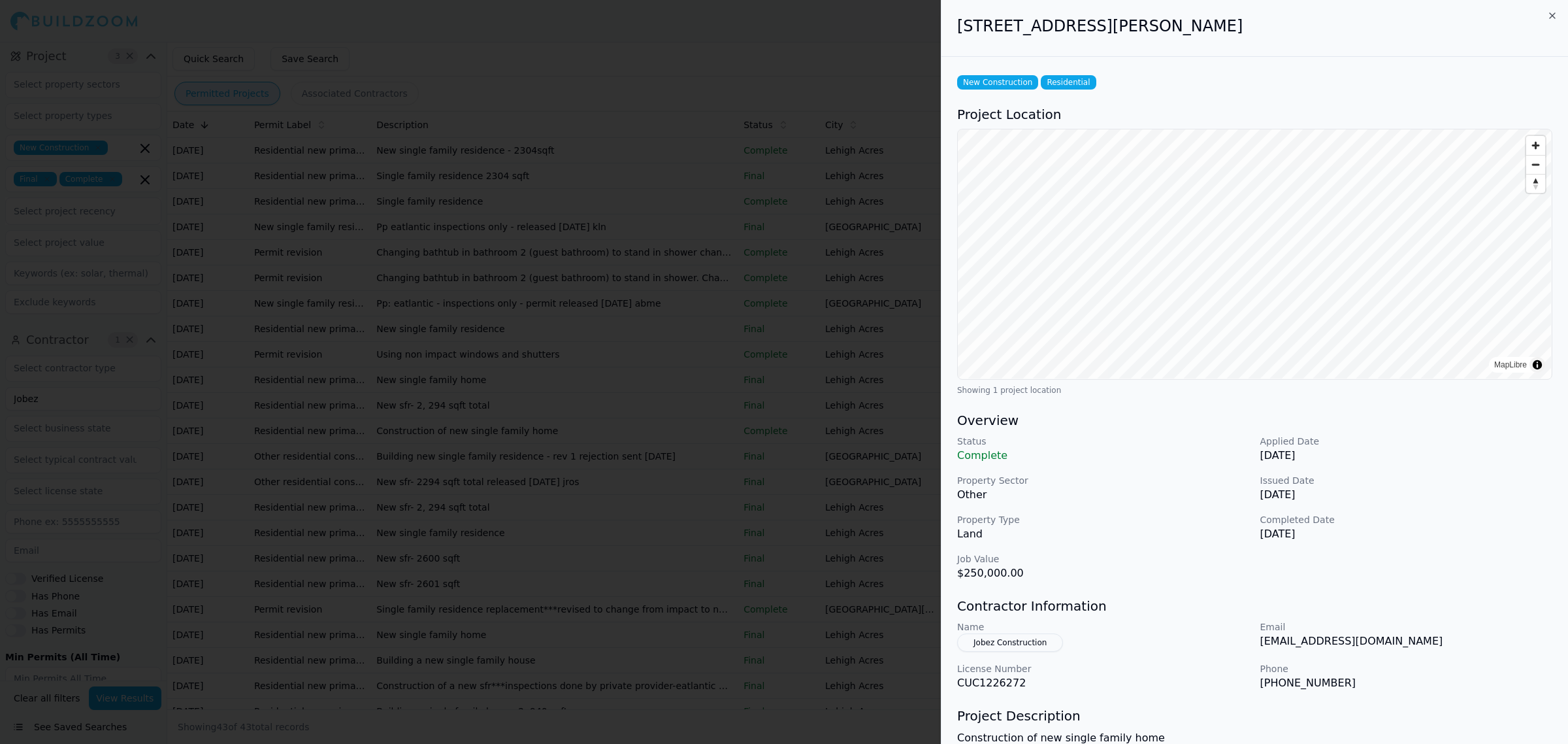
click at [582, 556] on div at bounding box center [784, 372] width 1568 height 744
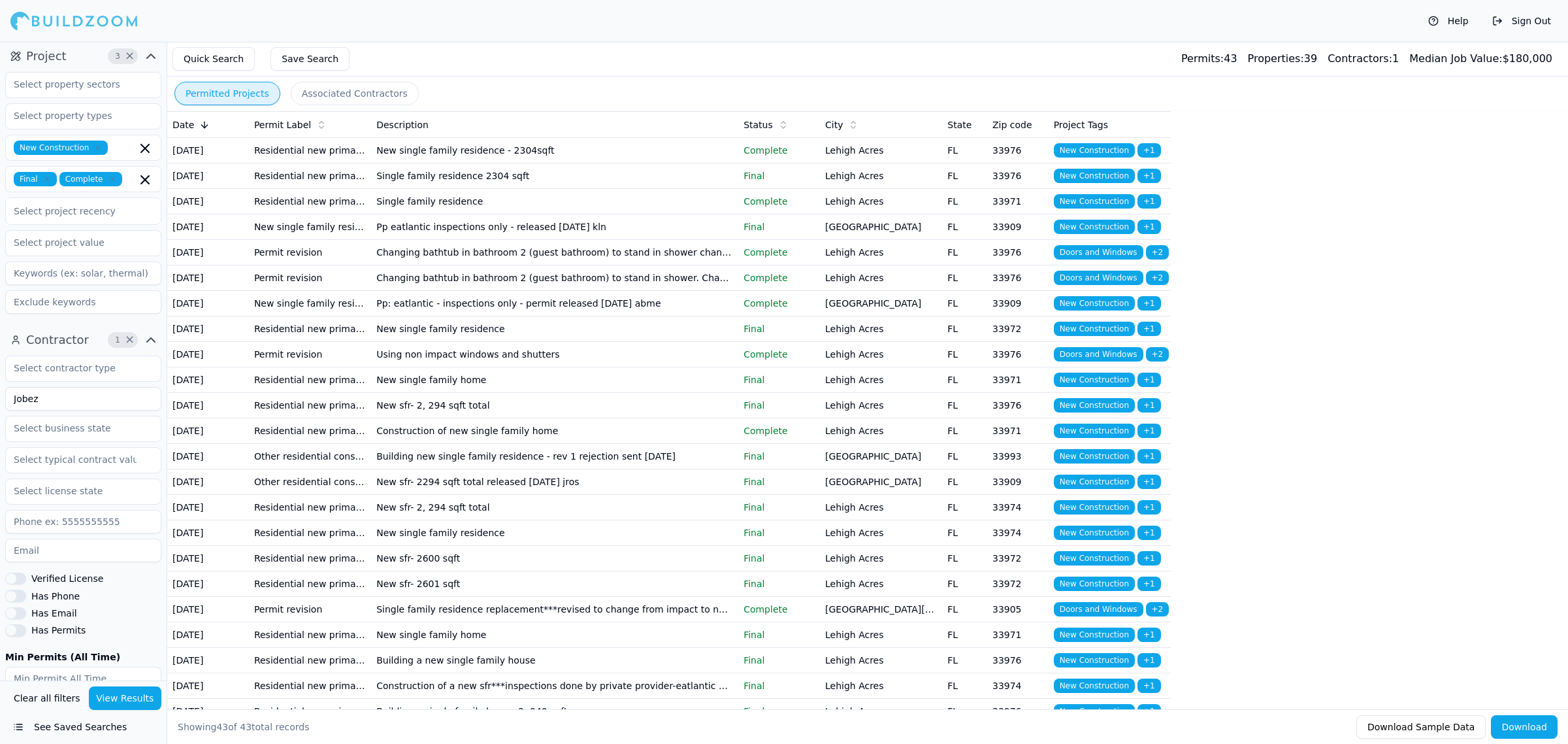
click at [472, 495] on td "New sfr- 2294 sqft total released [DATE] jros" at bounding box center [555, 482] width 367 height 26
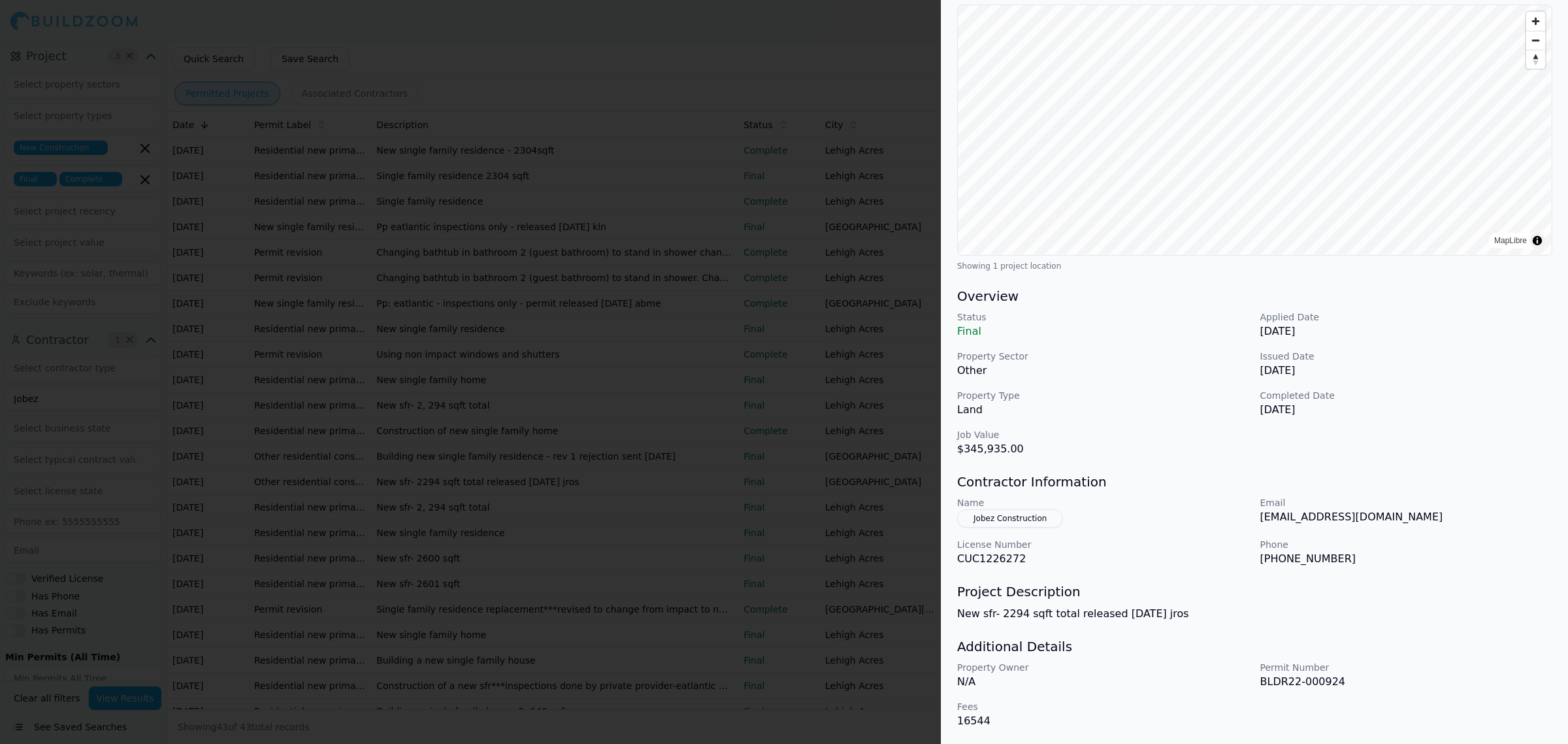
click at [1451, 550] on p "Phone" at bounding box center [1406, 544] width 292 height 13
drag, startPoint x: 997, startPoint y: 446, endPoint x: 966, endPoint y: 448, distance: 31.1
click at [966, 448] on p "$345,935.00" at bounding box center [1103, 449] width 292 height 16
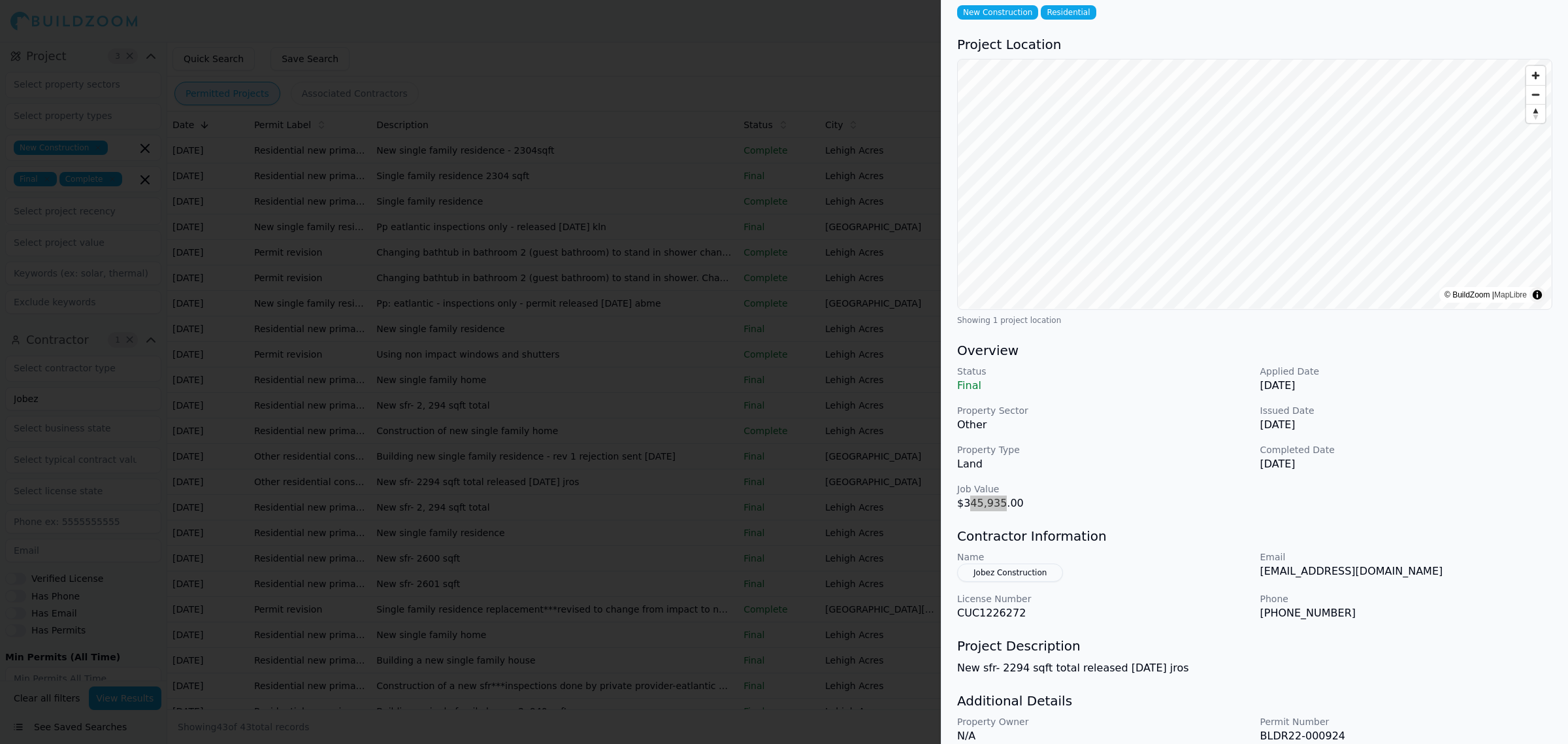
scroll to position [0, 0]
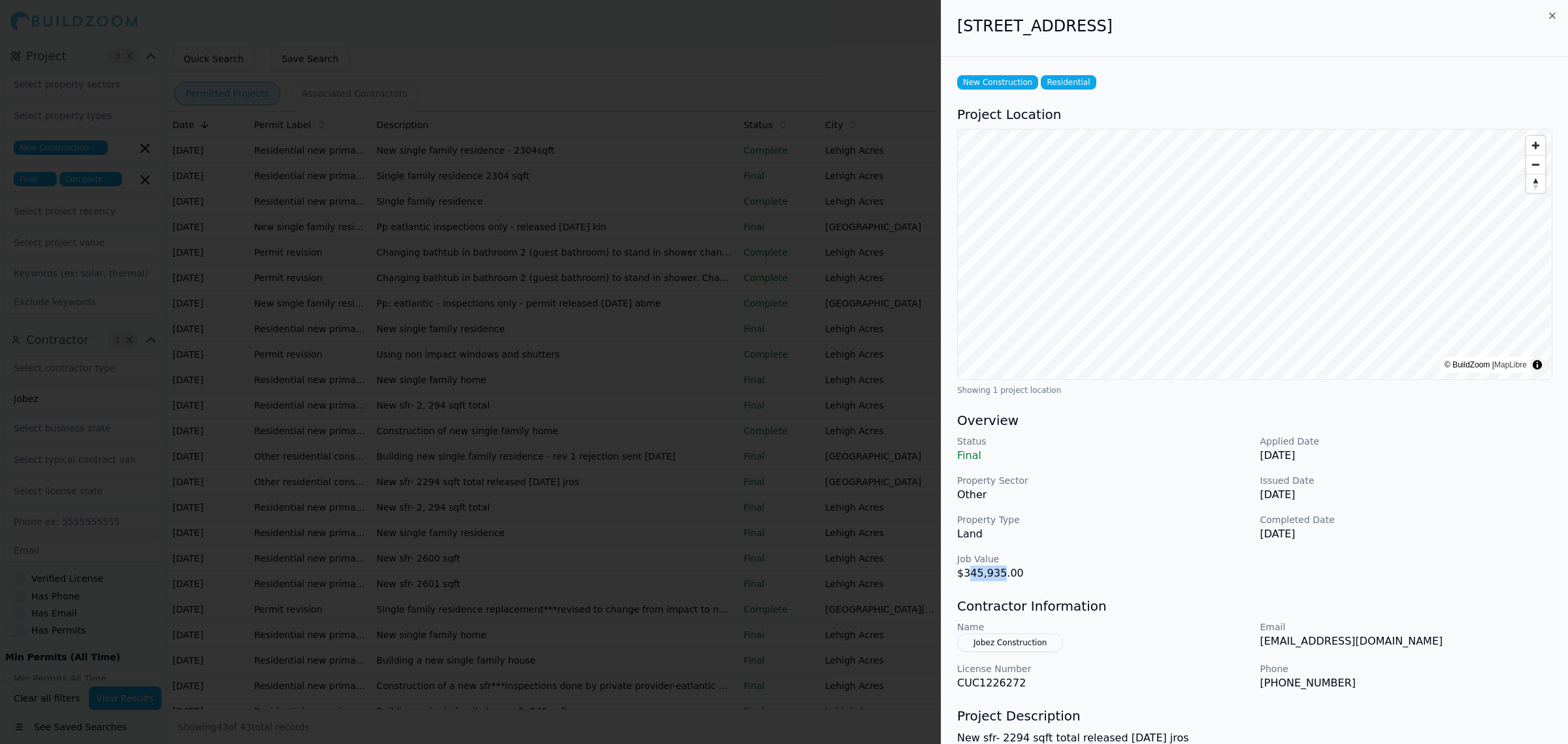
drag, startPoint x: 1102, startPoint y: 26, endPoint x: 1196, endPoint y: 32, distance: 94.2
click at [1196, 32] on h2 "[STREET_ADDRESS]" at bounding box center [1255, 26] width 595 height 21
copy h2 "[GEOGRAPHIC_DATA], [GEOGRAPHIC_DATA]"
drag, startPoint x: 957, startPoint y: 27, endPoint x: 1090, endPoint y: 34, distance: 133.2
click at [1090, 34] on h2 "[STREET_ADDRESS]" at bounding box center [1255, 26] width 595 height 21
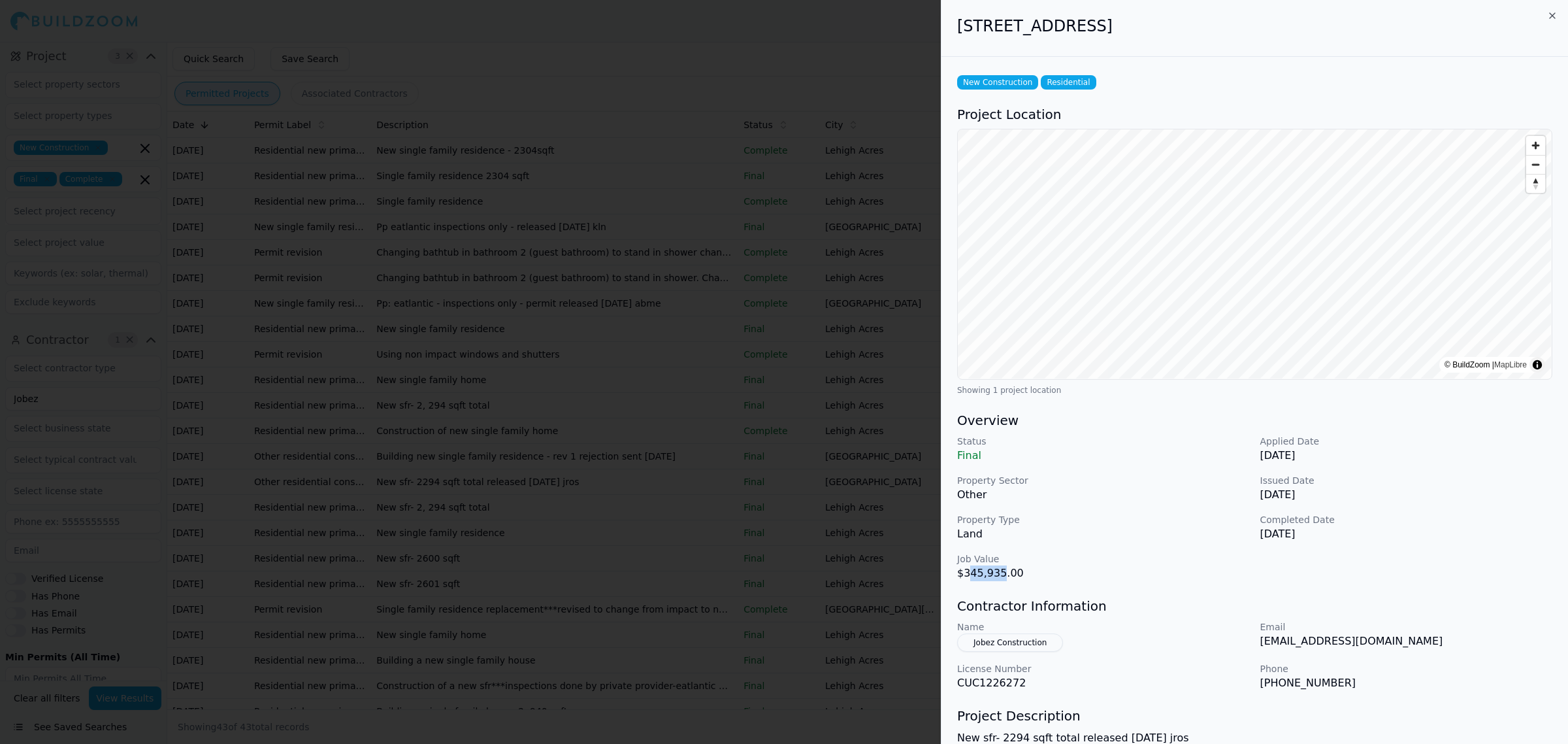
copy h2 "[STREET_ADDRESS]"
click at [755, 394] on div at bounding box center [784, 372] width 1568 height 744
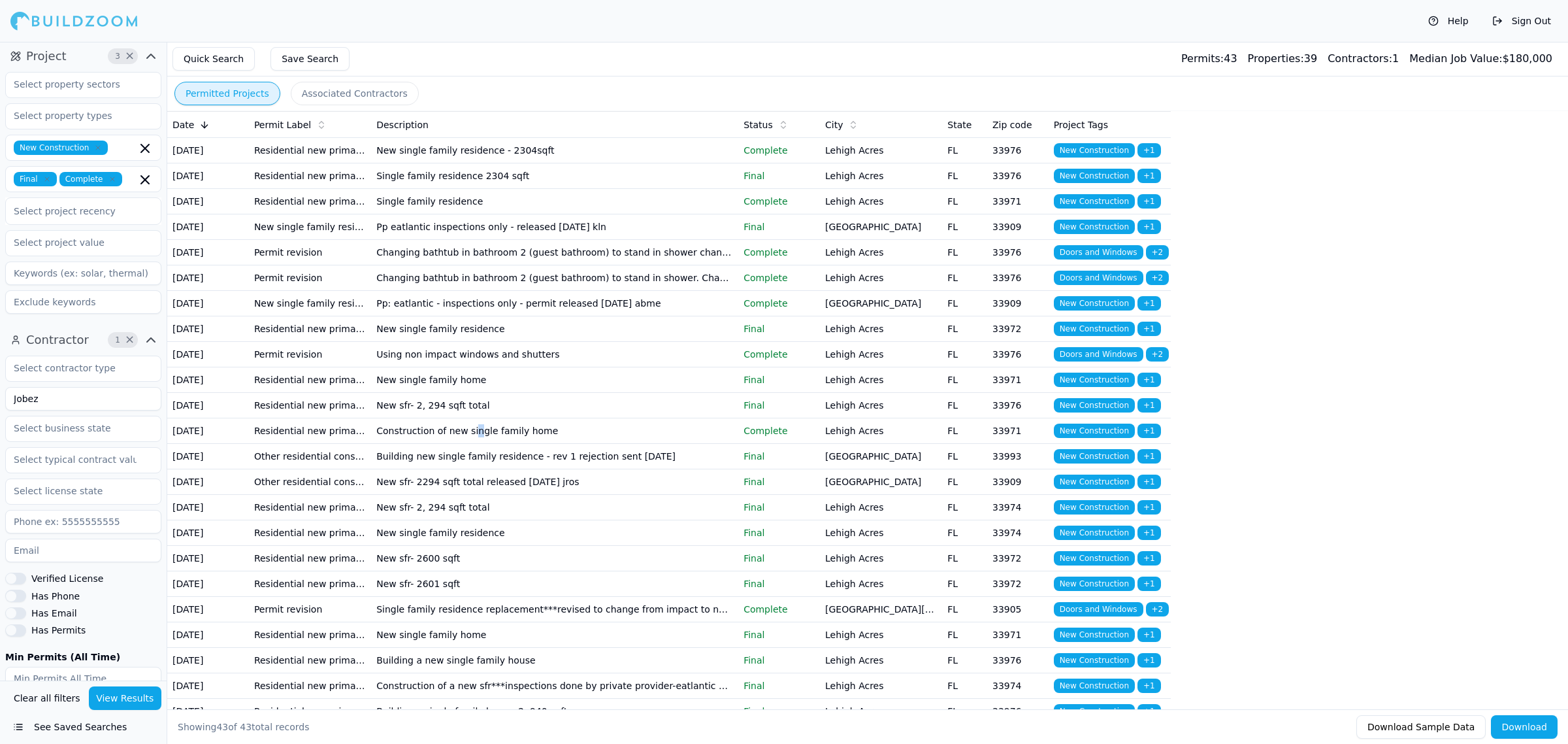
click at [474, 597] on tbody "[DATE] Residential new primary structure New single family residence - 2304sqft…" at bounding box center [669, 686] width 1004 height 1096
click at [514, 520] on td "New sfr- 2, 294 sqft total" at bounding box center [555, 508] width 367 height 26
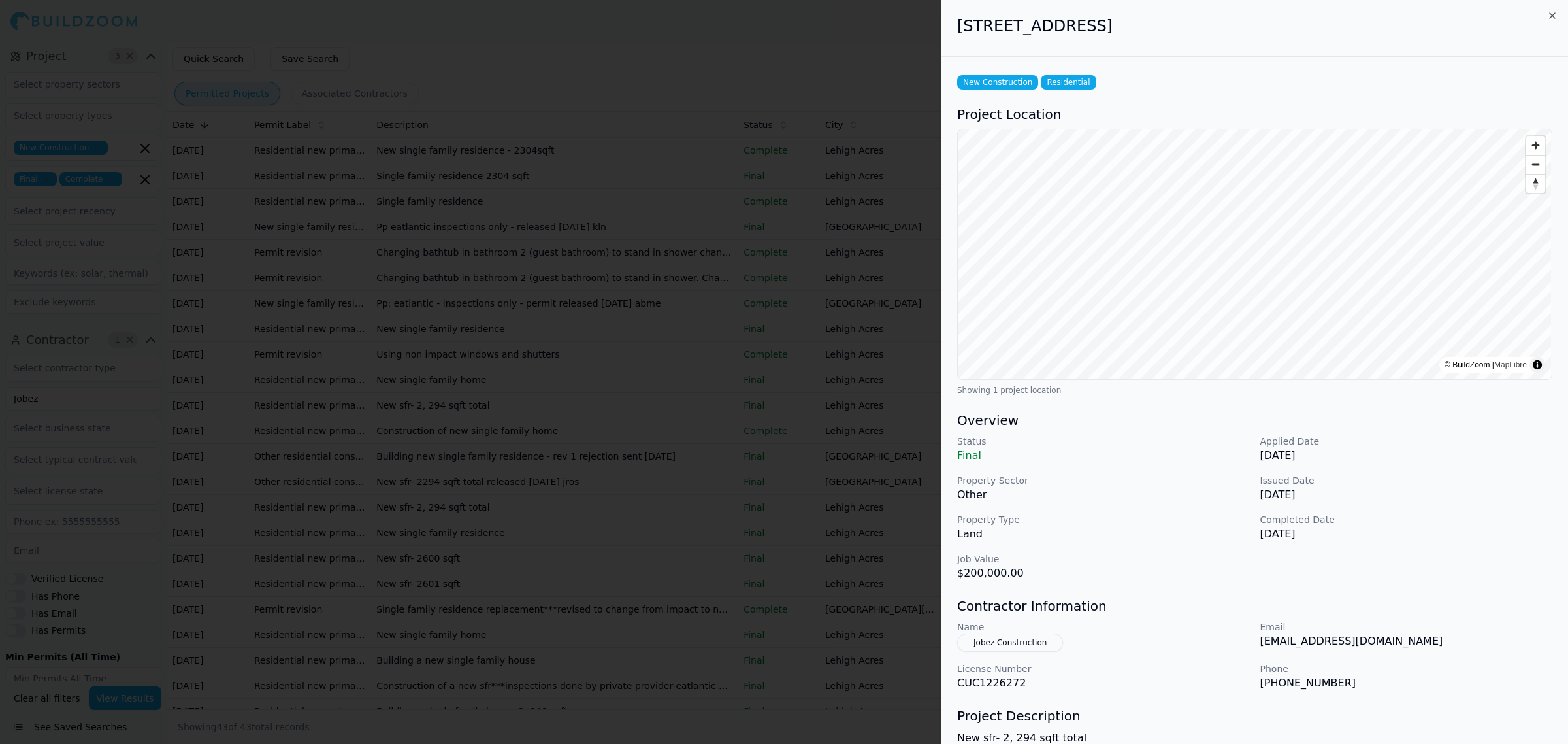
click at [597, 563] on div at bounding box center [784, 372] width 1568 height 744
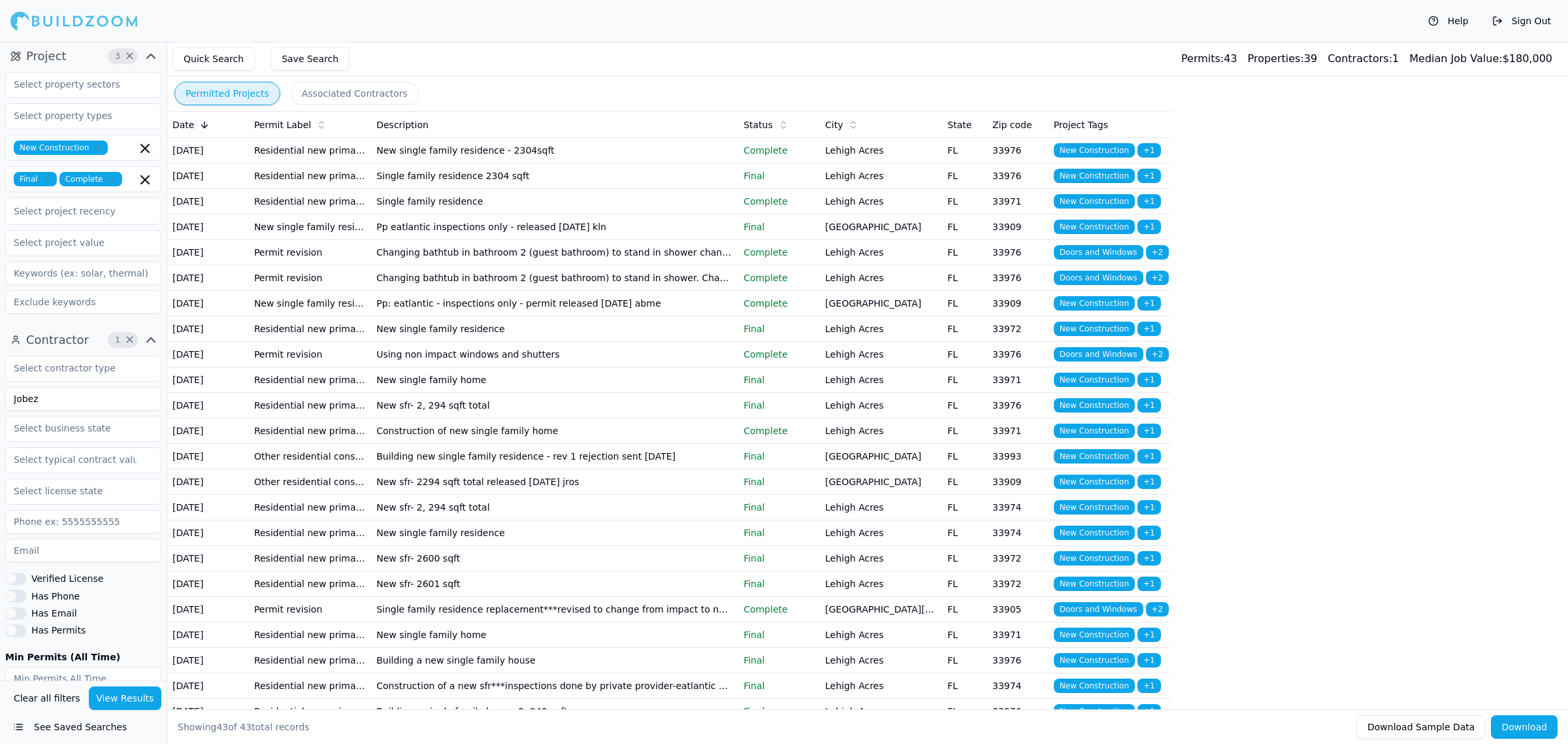
click at [520, 495] on td "New sfr- 2294 sqft total released [DATE] jros" at bounding box center [555, 482] width 367 height 26
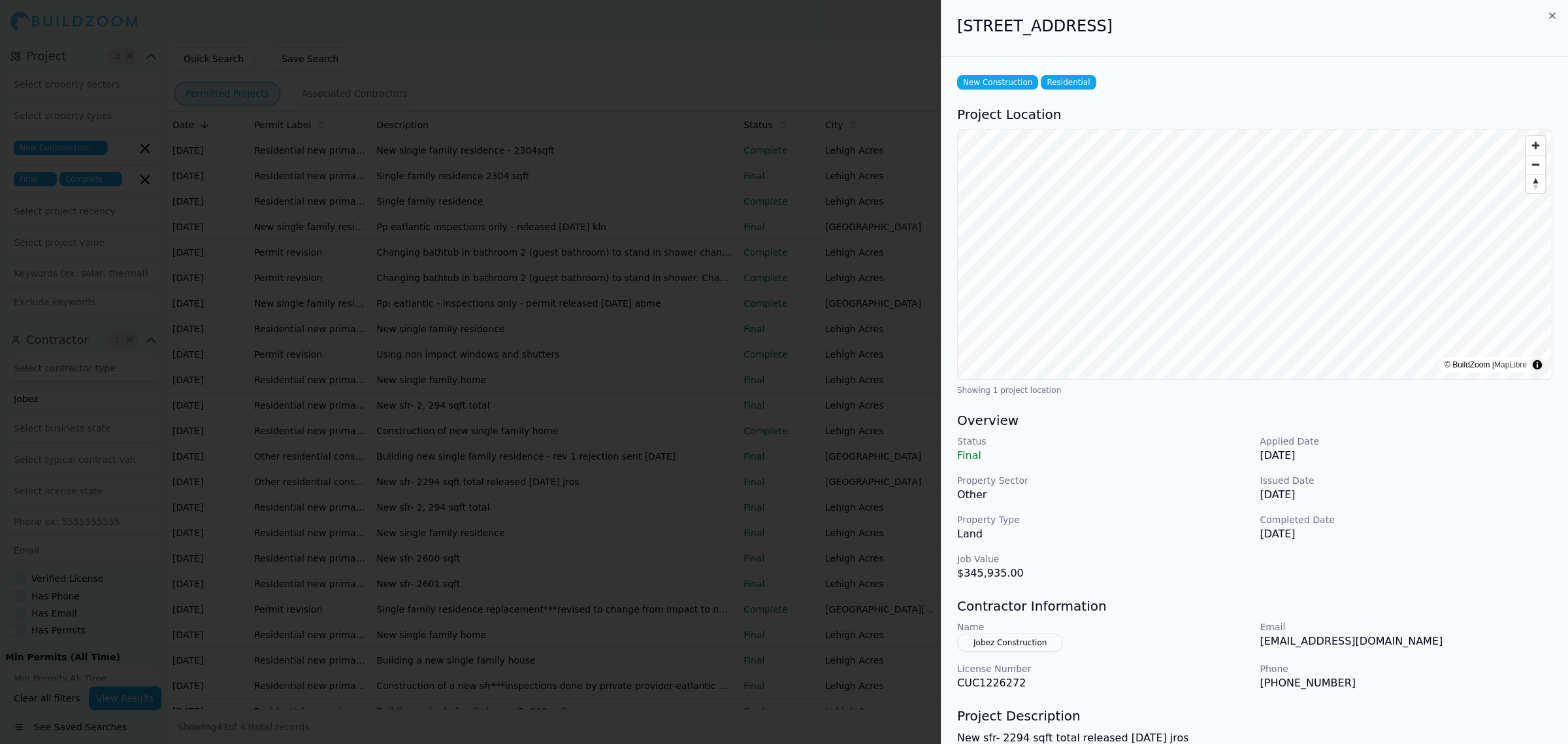
click at [495, 682] on div at bounding box center [784, 372] width 1568 height 744
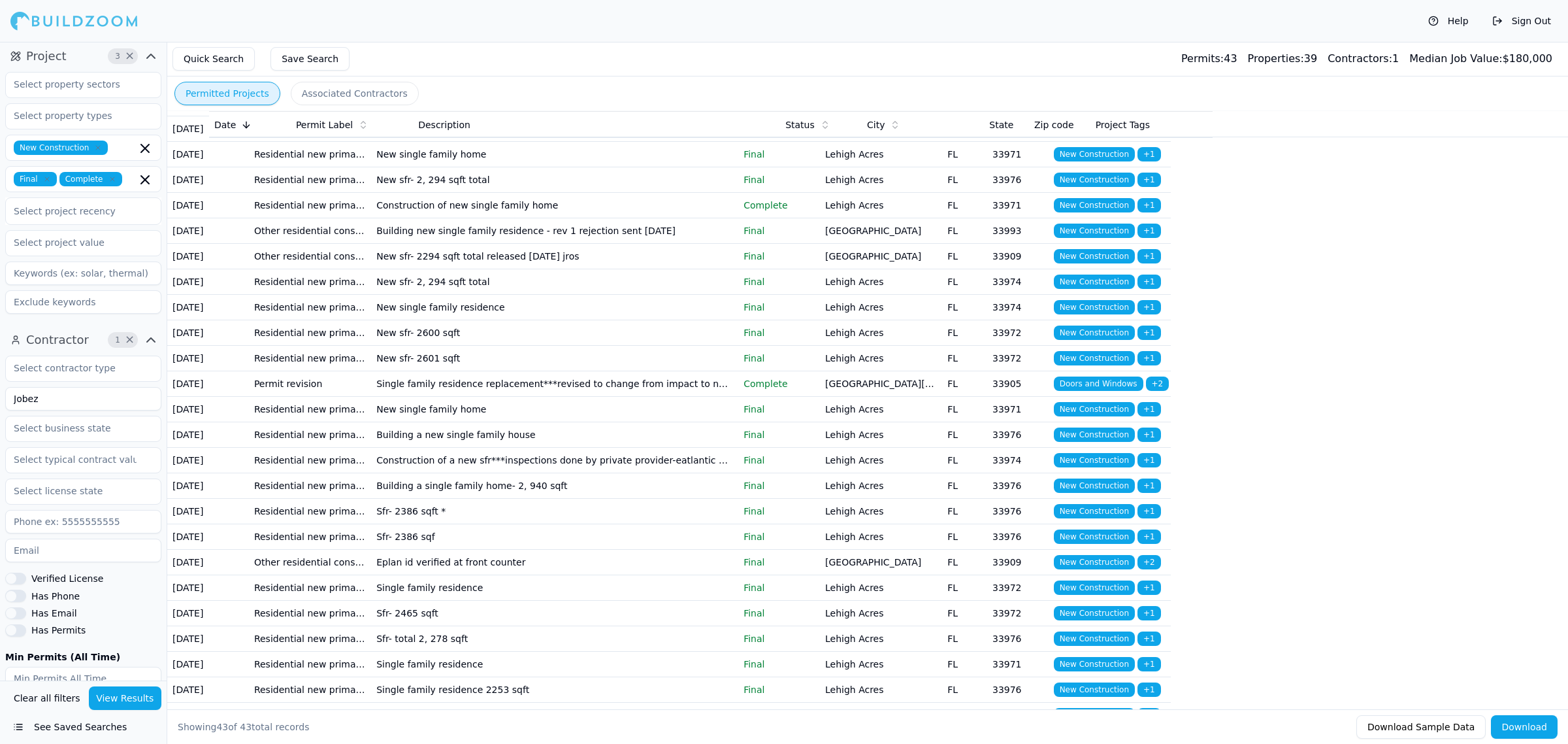
scroll to position [245, 0]
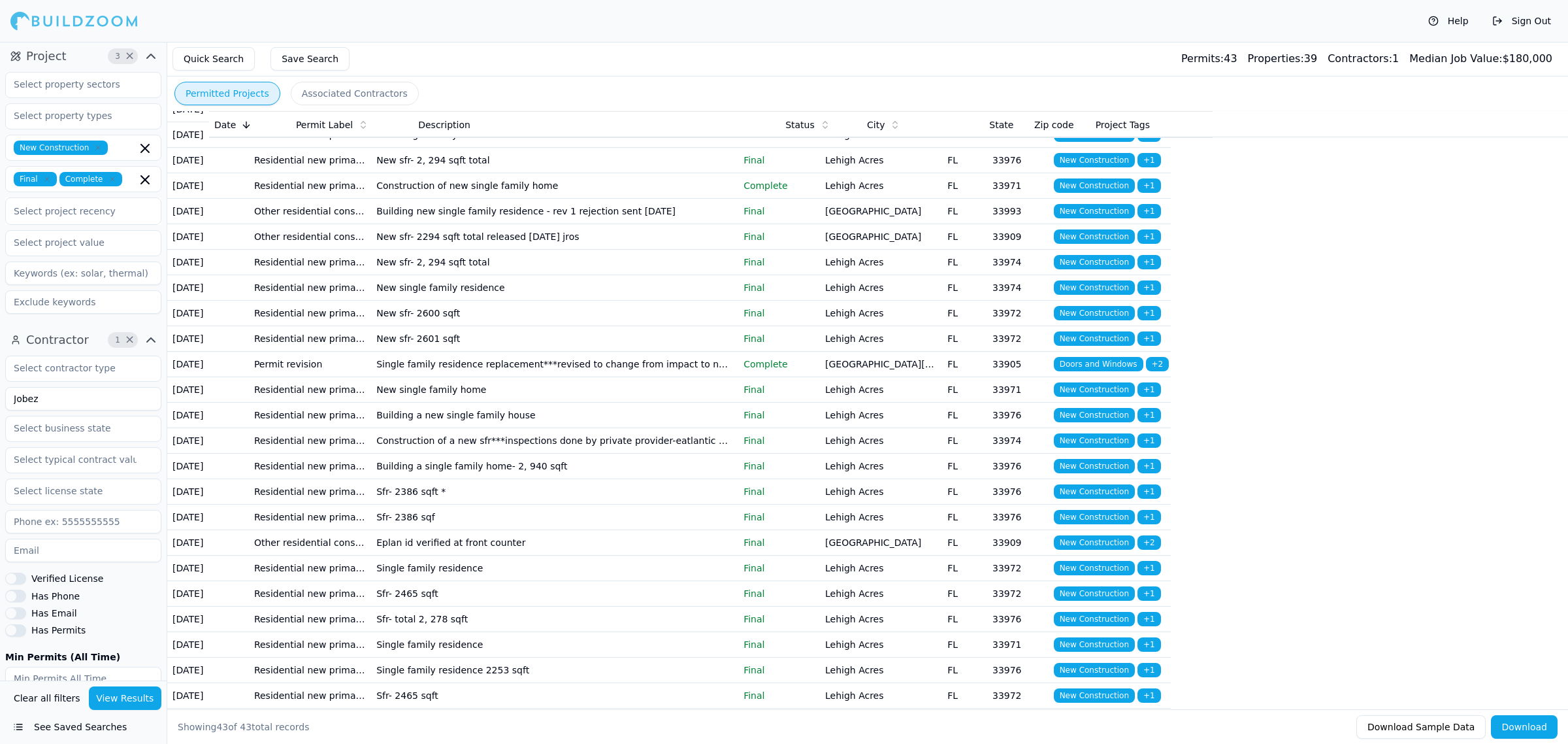
click at [580, 327] on td "New sfr- 2600 sqft" at bounding box center [555, 314] width 367 height 26
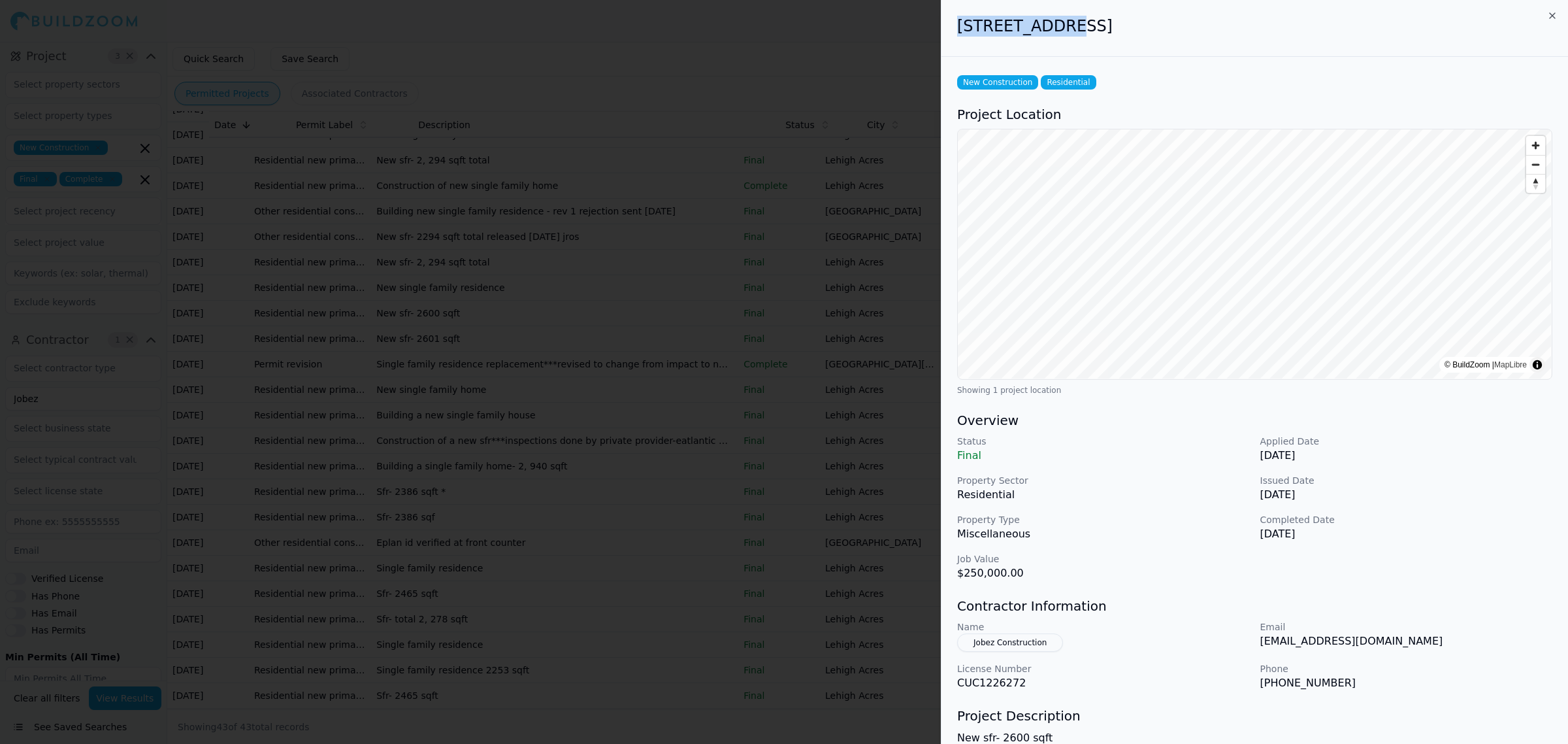
drag, startPoint x: 949, startPoint y: 31, endPoint x: 1051, endPoint y: 33, distance: 102.0
click at [1051, 33] on div "[STREET_ADDRESS]" at bounding box center [1254, 28] width 626 height 57
copy h2 "[STREET_ADDRESS]"
click at [620, 460] on div at bounding box center [784, 372] width 1568 height 744
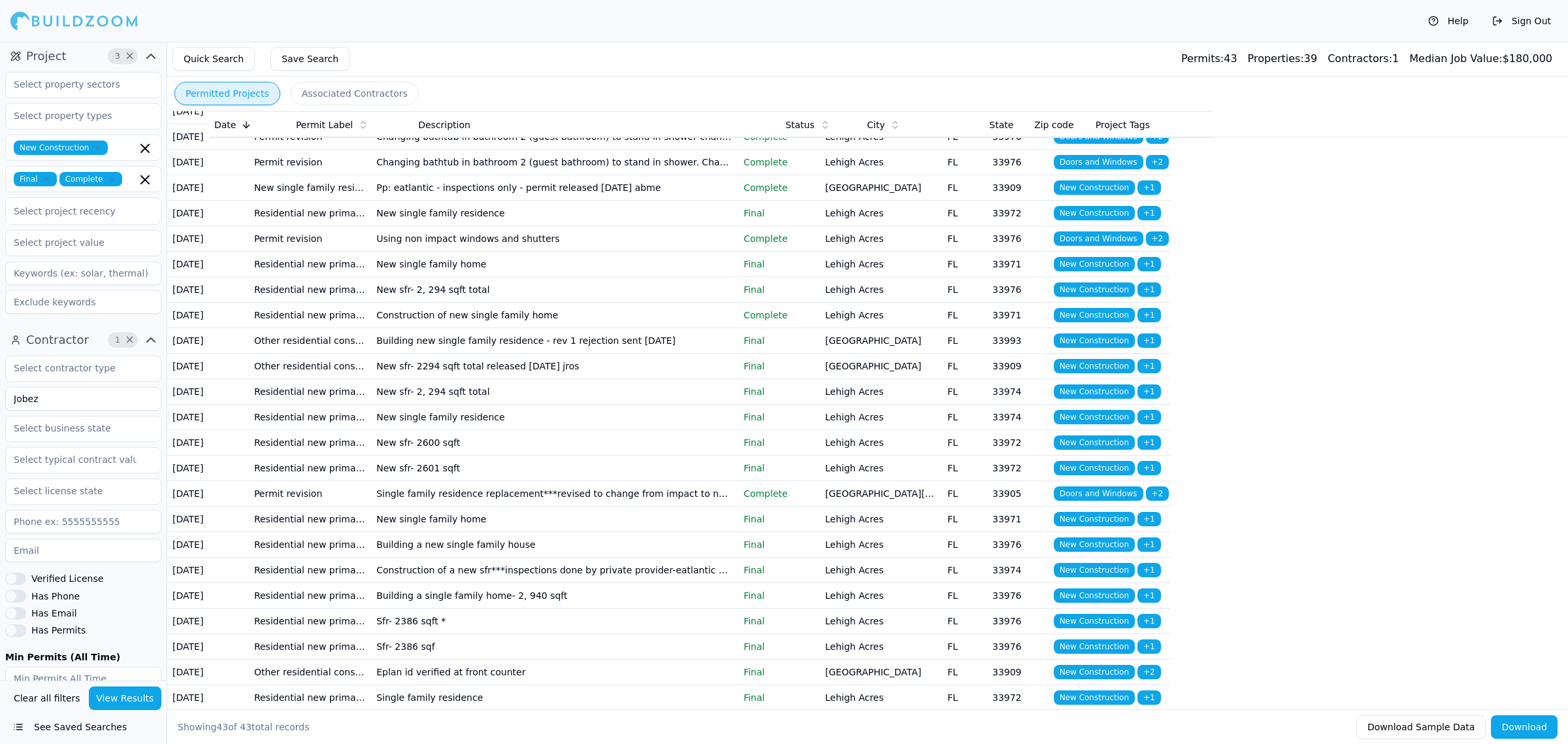
scroll to position [0, 0]
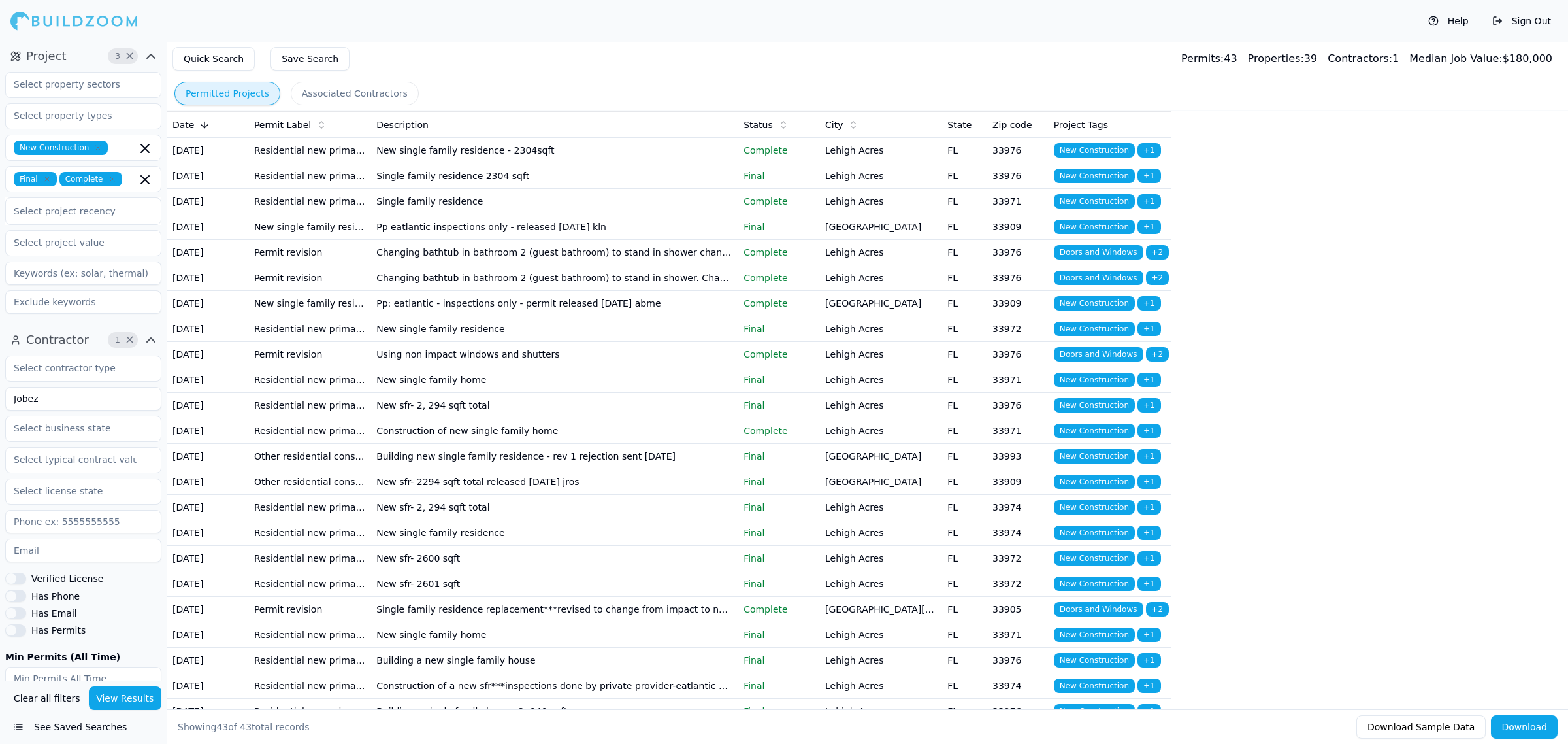
click at [505, 265] on td "Changing bathtub in bathroom 2 (guest bathroom) to stand in shower changing imp…" at bounding box center [555, 253] width 367 height 26
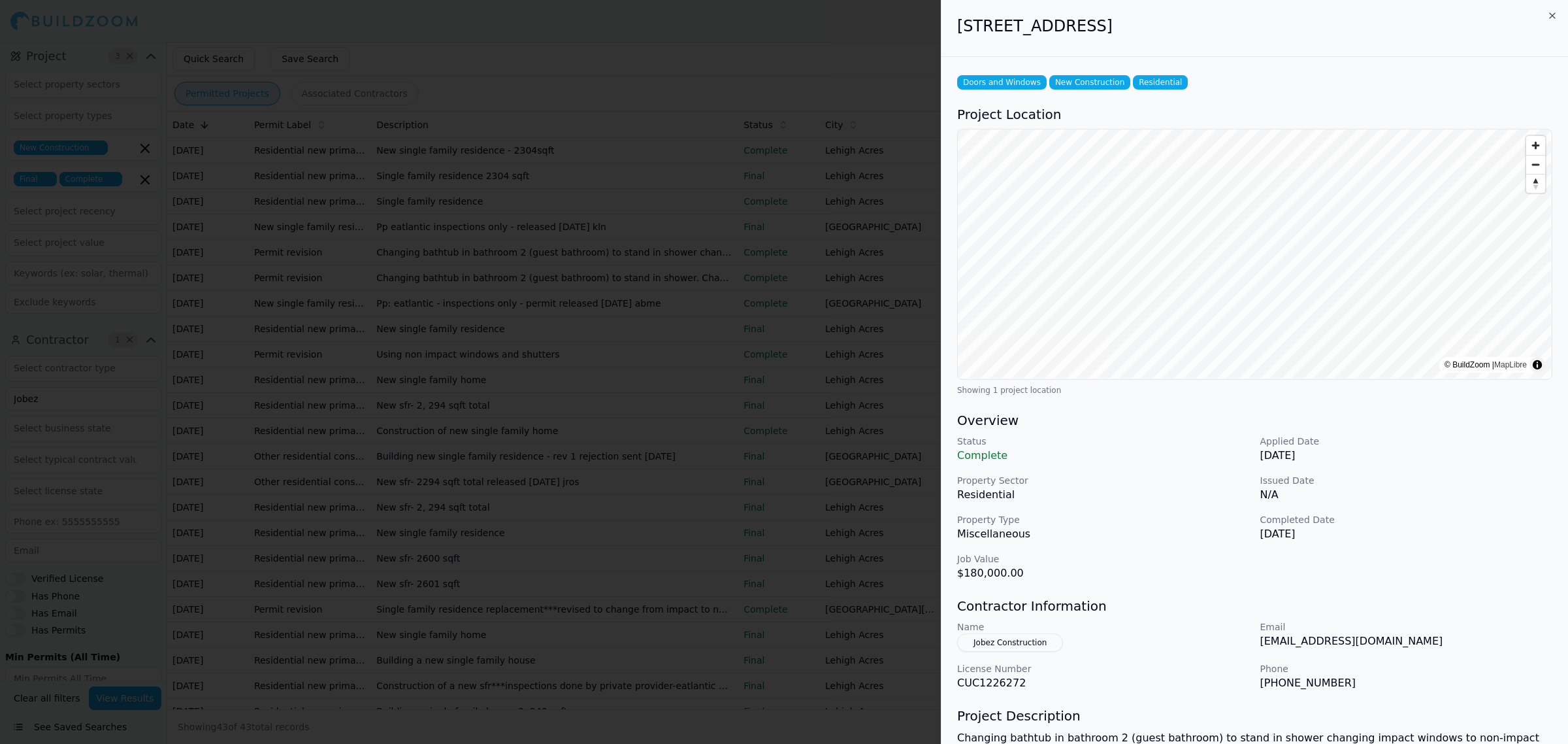
click at [550, 318] on div at bounding box center [784, 372] width 1568 height 744
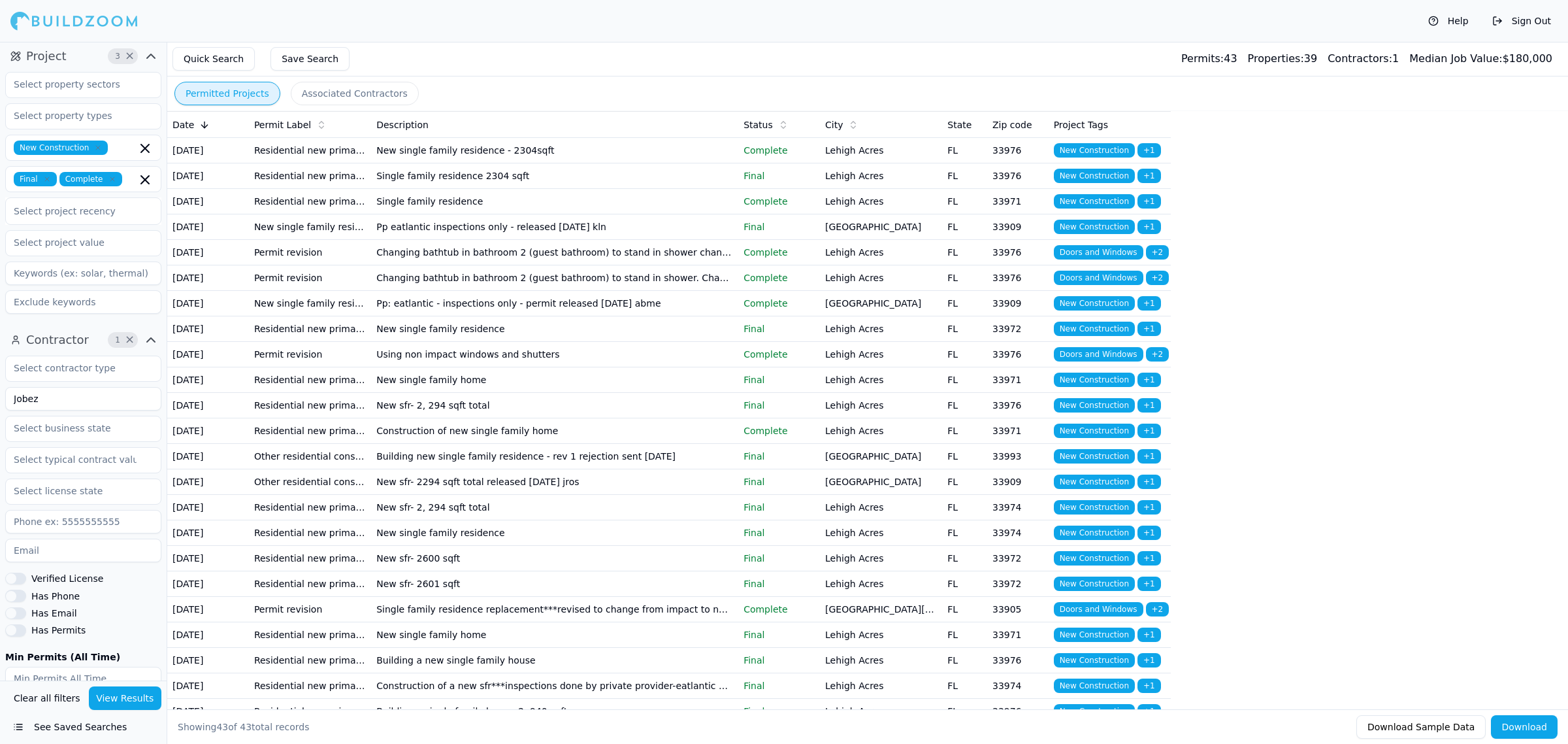
click at [407, 291] on td "Changing bathtub in bathroom 2 (guest bathroom) to stand in shower. Changing im…" at bounding box center [555, 278] width 367 height 26
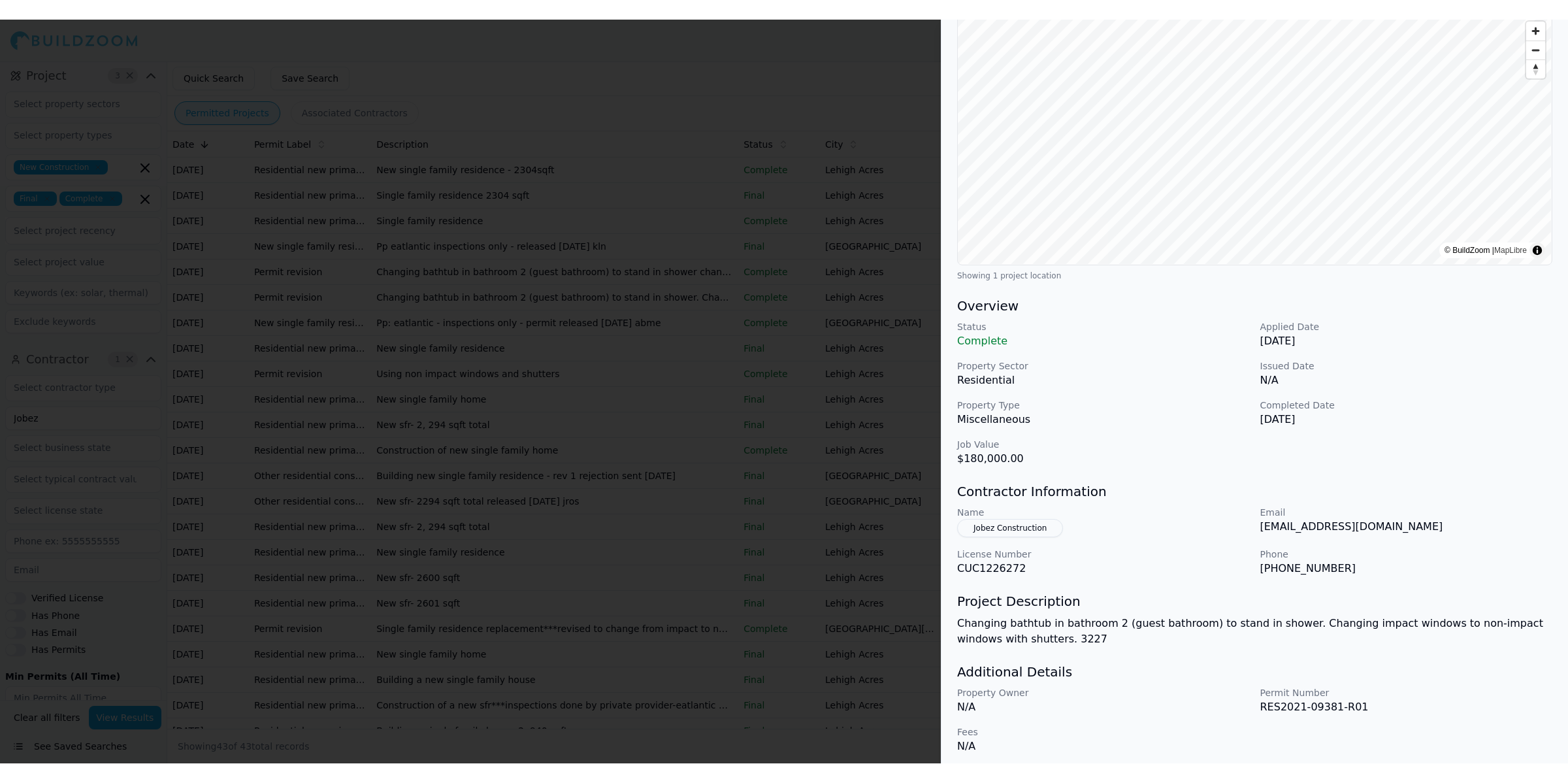
scroll to position [141, 0]
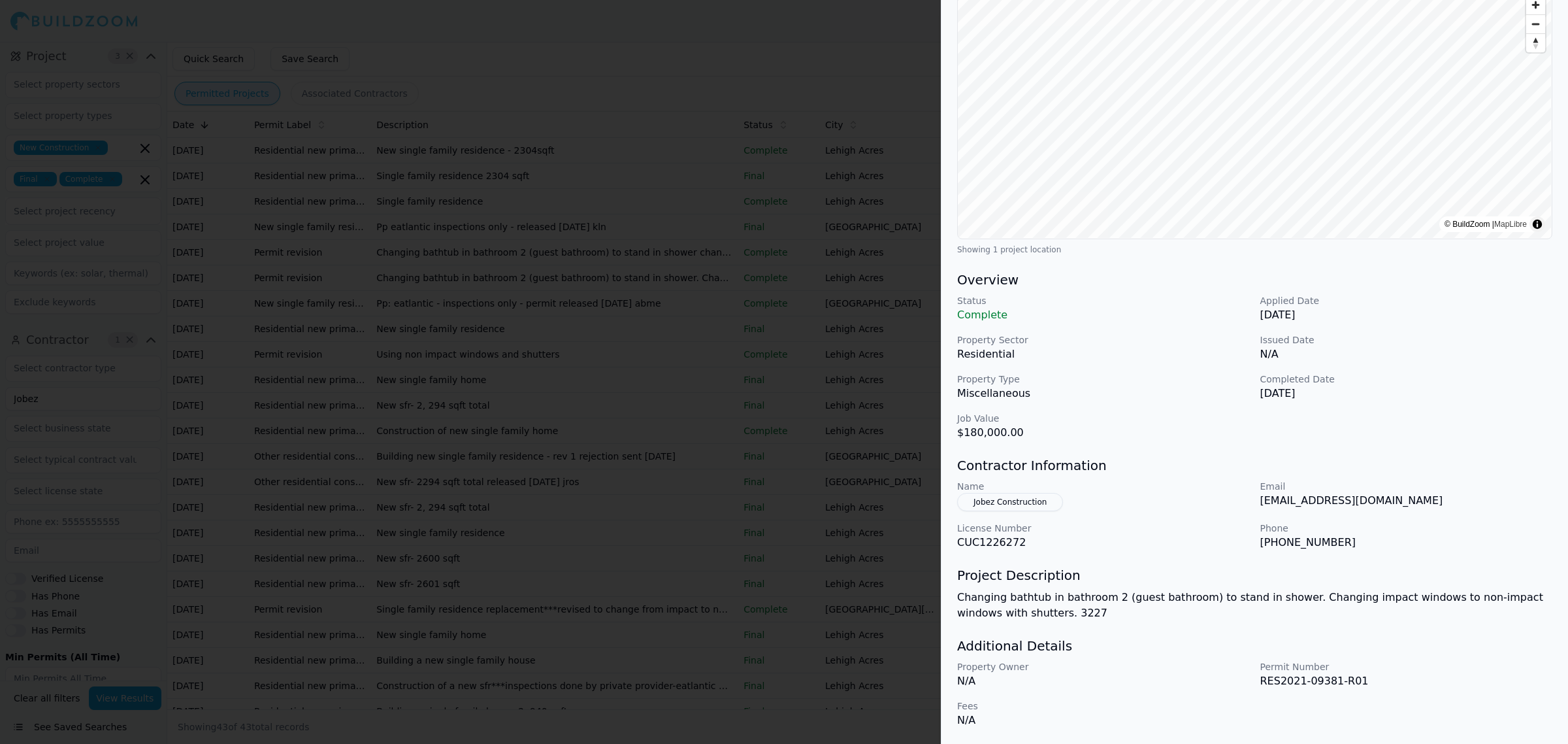
click at [320, 467] on div at bounding box center [784, 372] width 1568 height 744
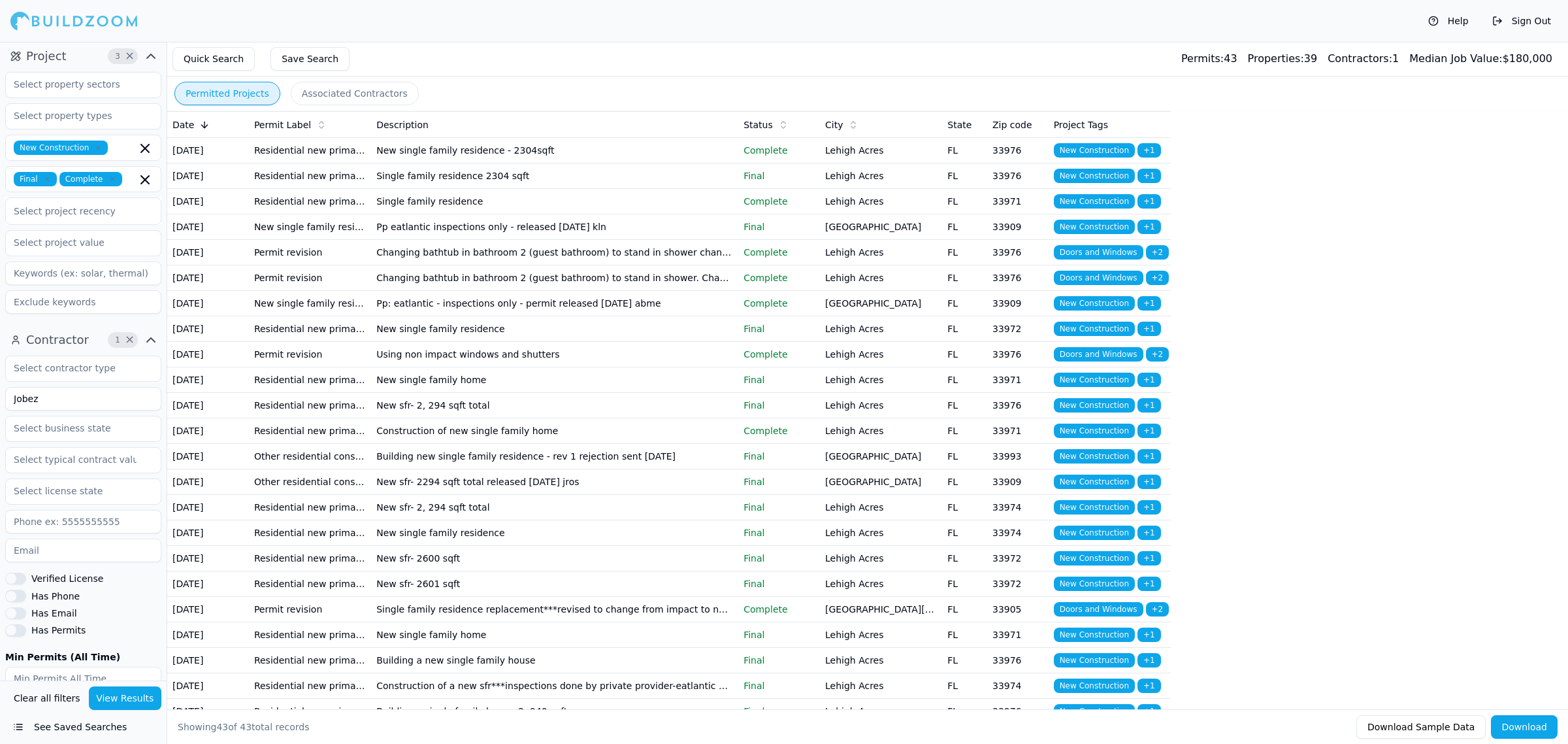
click at [555, 342] on td "New single family residence" at bounding box center [555, 330] width 367 height 26
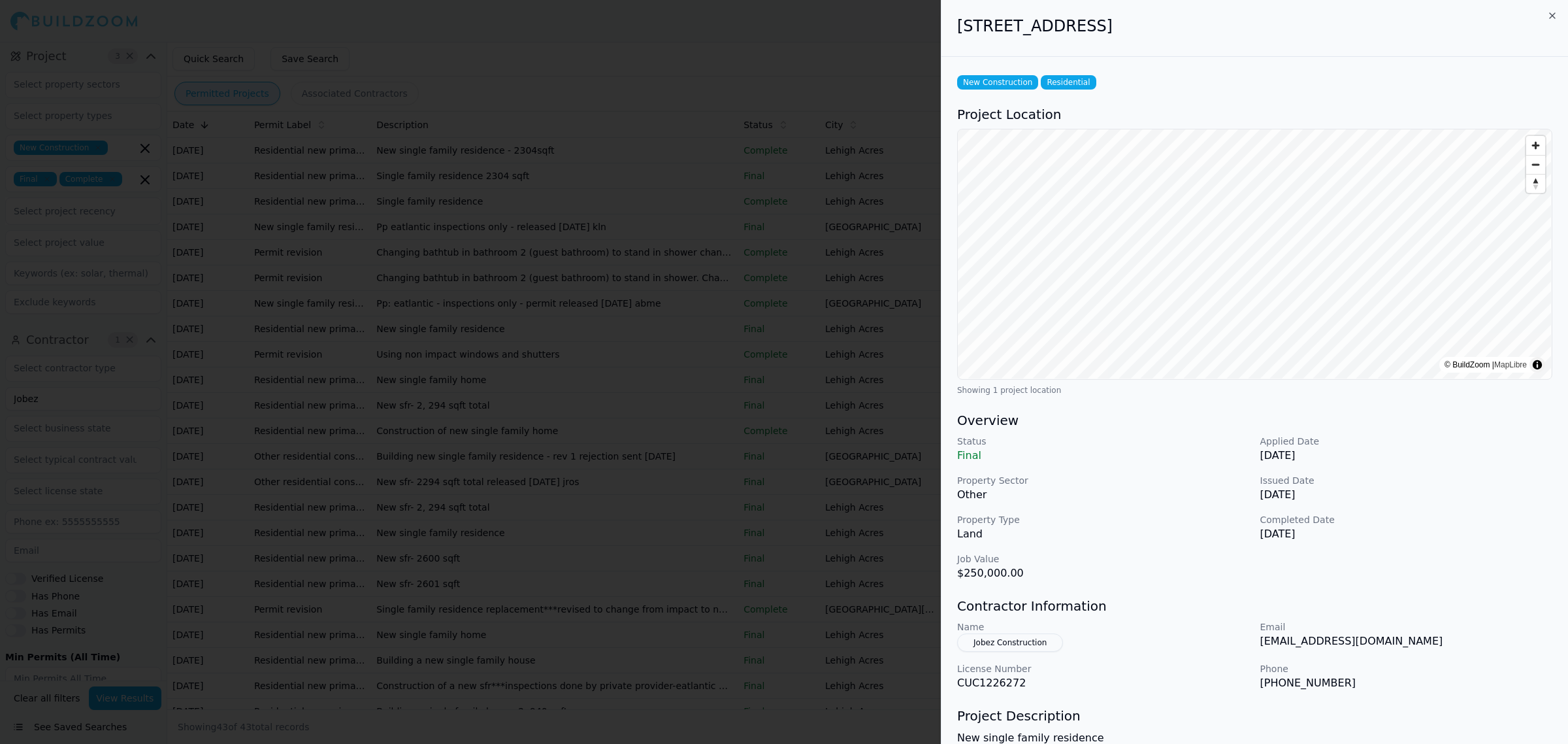
click at [1199, 559] on p "Job Value" at bounding box center [1103, 559] width 292 height 13
drag, startPoint x: 955, startPoint y: 23, endPoint x: 1050, endPoint y: 26, distance: 95.0
click at [1050, 26] on div "[STREET_ADDRESS]" at bounding box center [1254, 28] width 626 height 57
copy h2 "[STREET_ADDRESS]"
drag, startPoint x: 1062, startPoint y: 28, endPoint x: 1174, endPoint y: 29, distance: 112.0
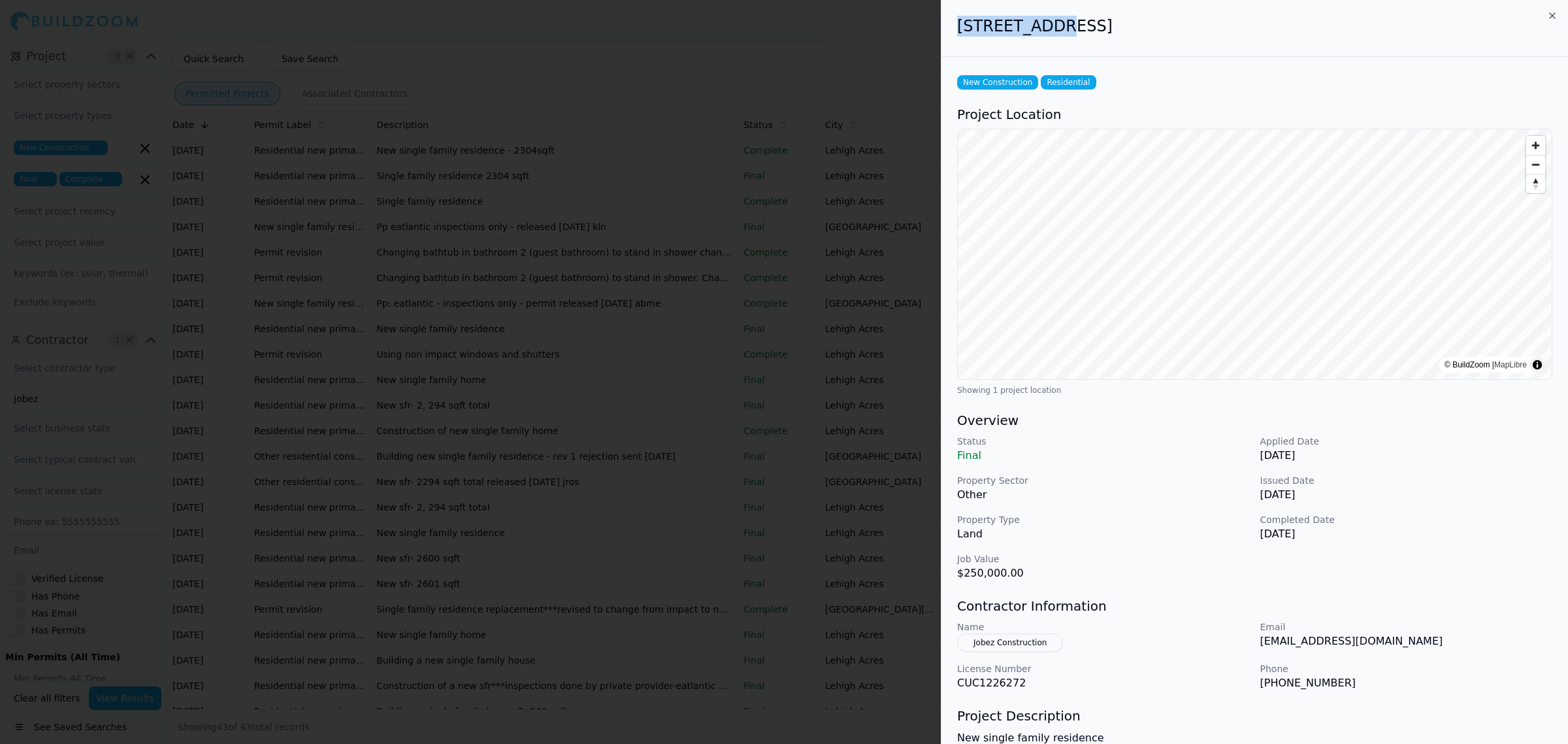
click at [1174, 29] on h2 "[STREET_ADDRESS]" at bounding box center [1255, 26] width 595 height 21
click at [428, 504] on div at bounding box center [784, 372] width 1568 height 744
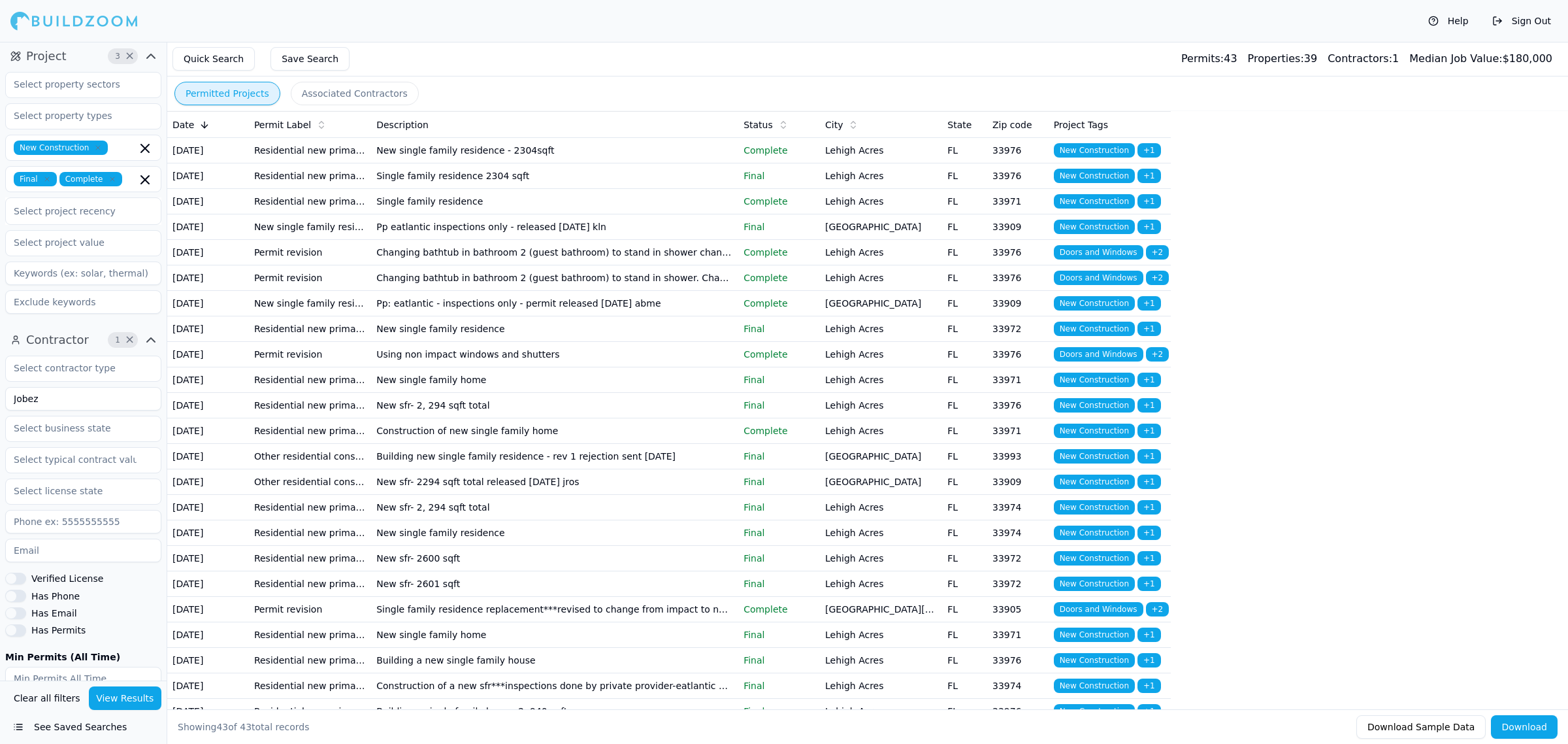
click at [462, 393] on td "New single family home" at bounding box center [555, 380] width 367 height 26
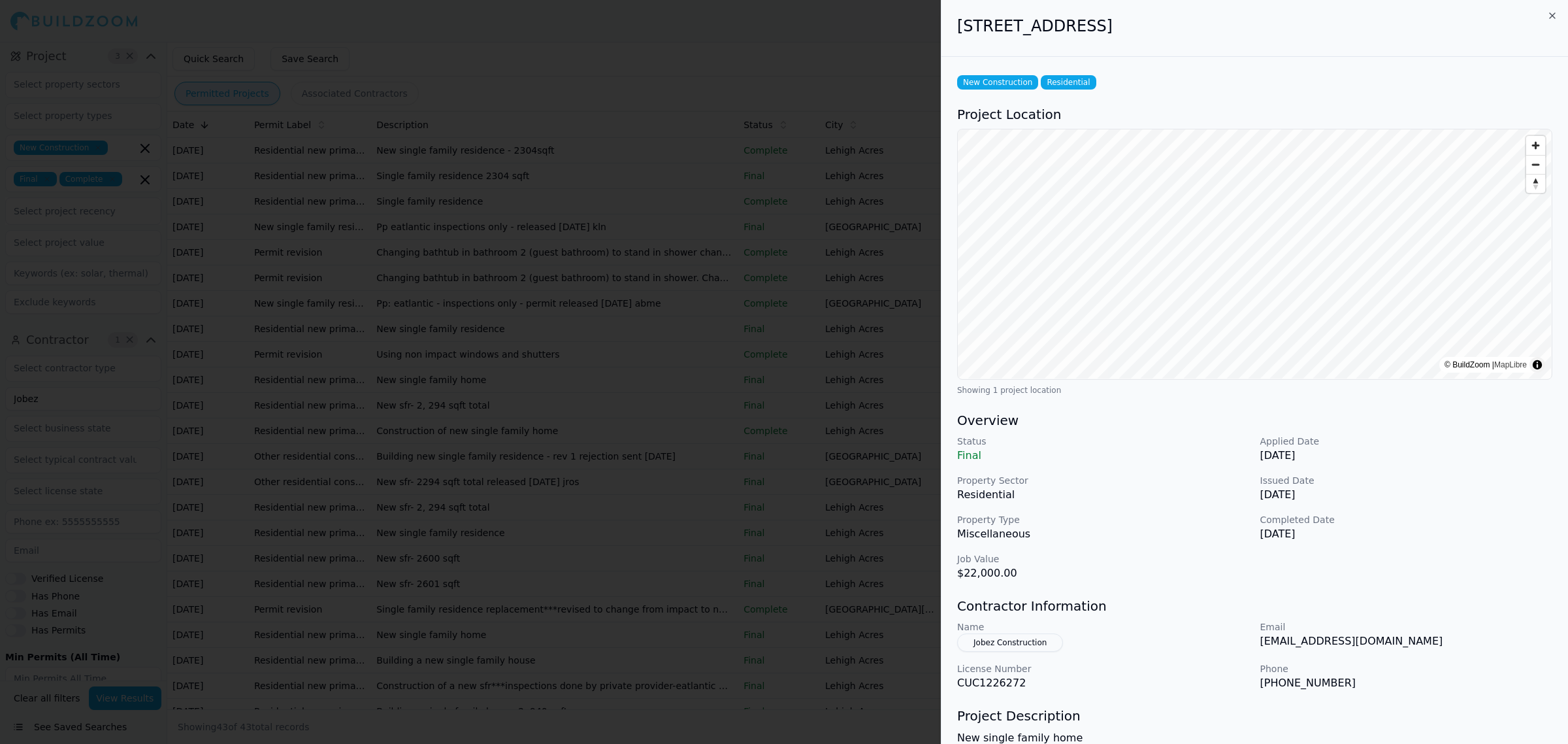
click at [488, 418] on div at bounding box center [784, 372] width 1568 height 744
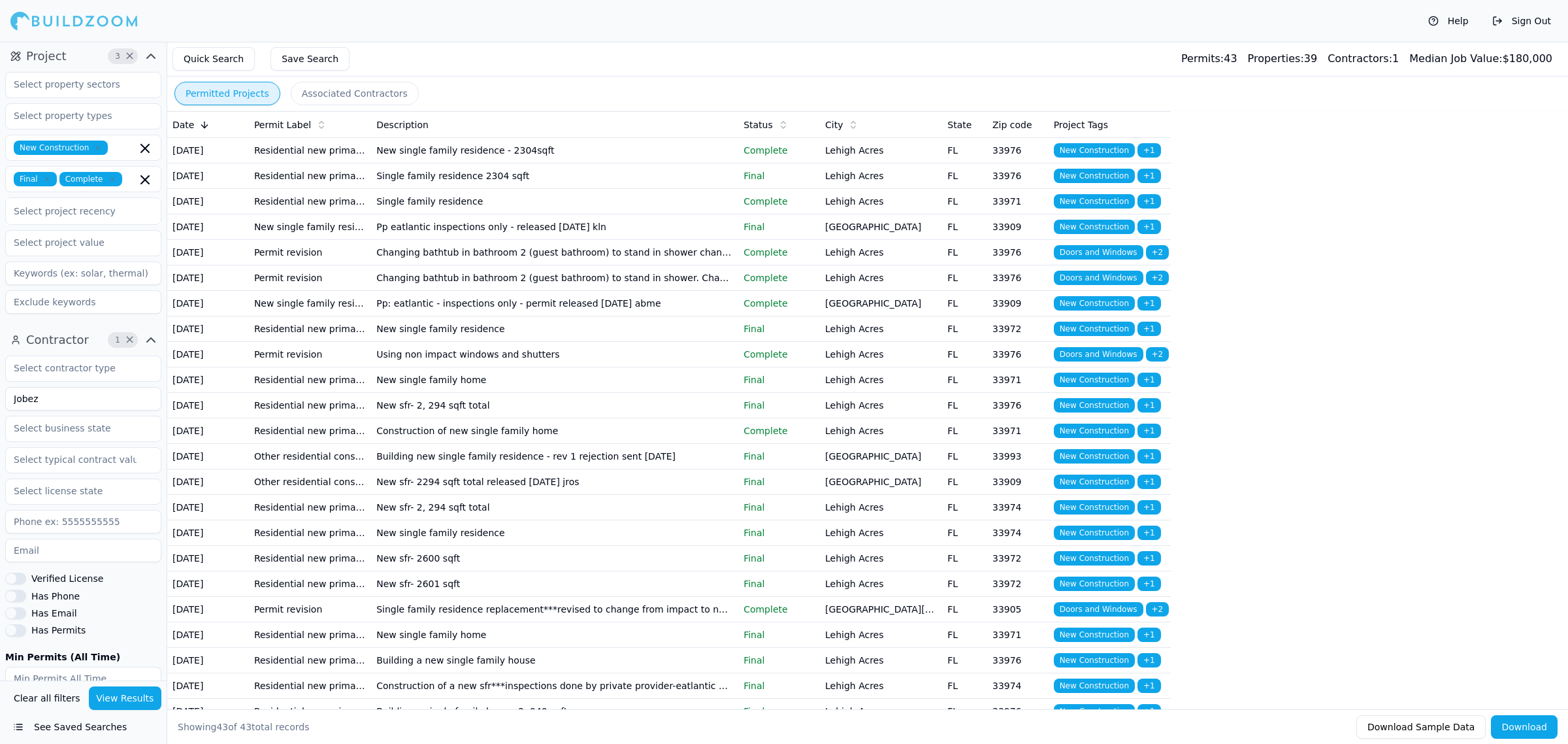
click at [514, 393] on td "New single family home" at bounding box center [555, 380] width 367 height 26
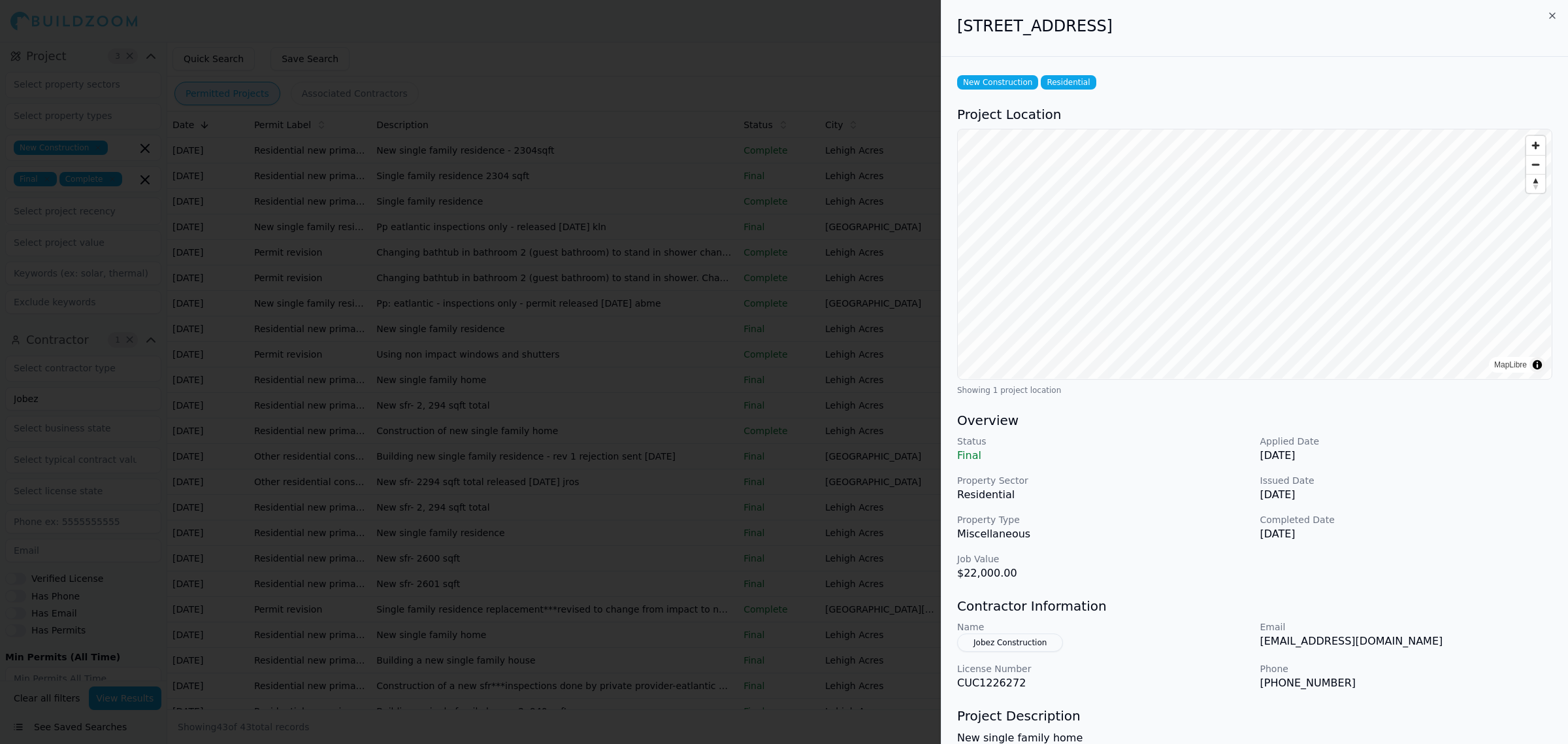
click at [493, 572] on div at bounding box center [784, 372] width 1568 height 744
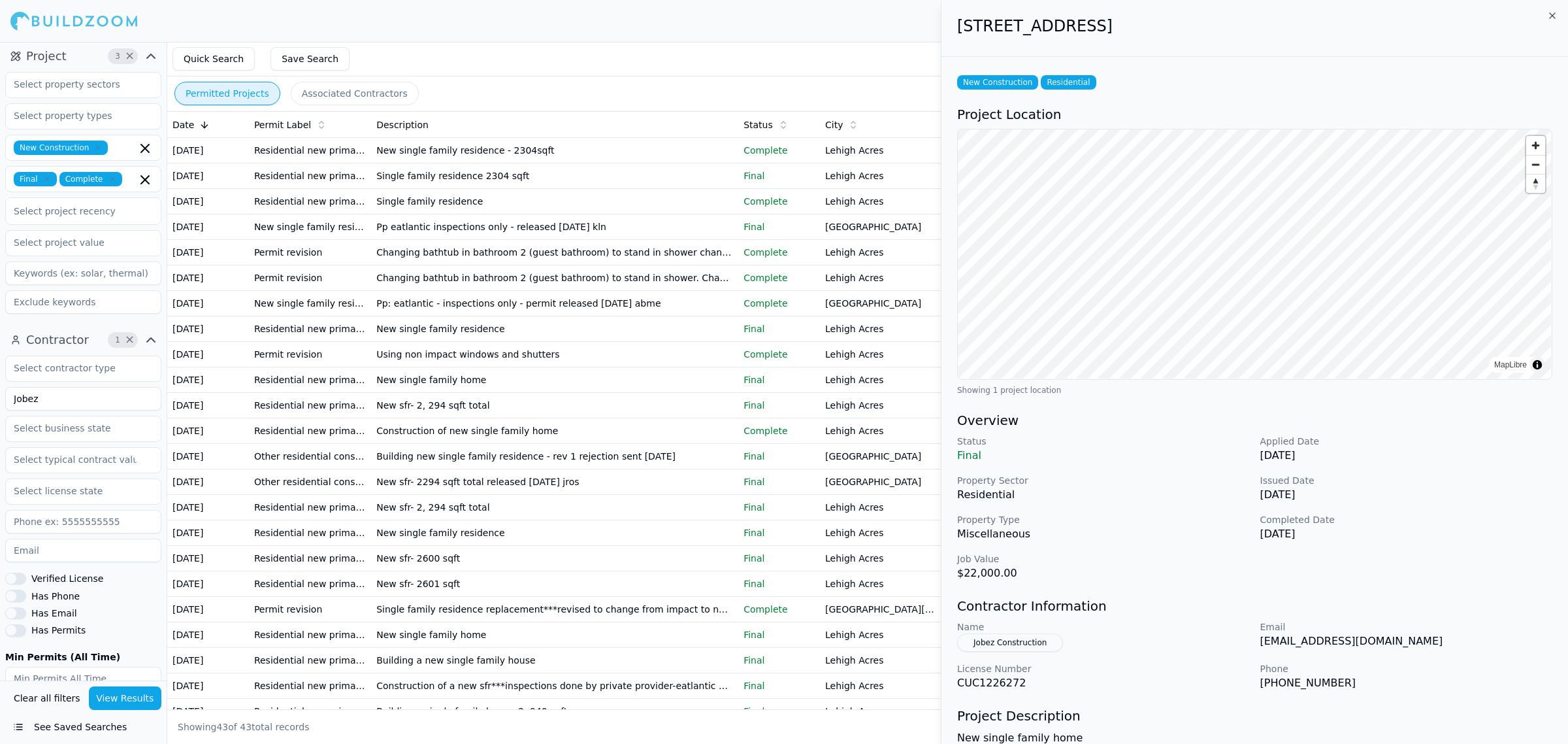
click at [518, 418] on td "New sfr- 2, 294 sqft total" at bounding box center [555, 406] width 367 height 26
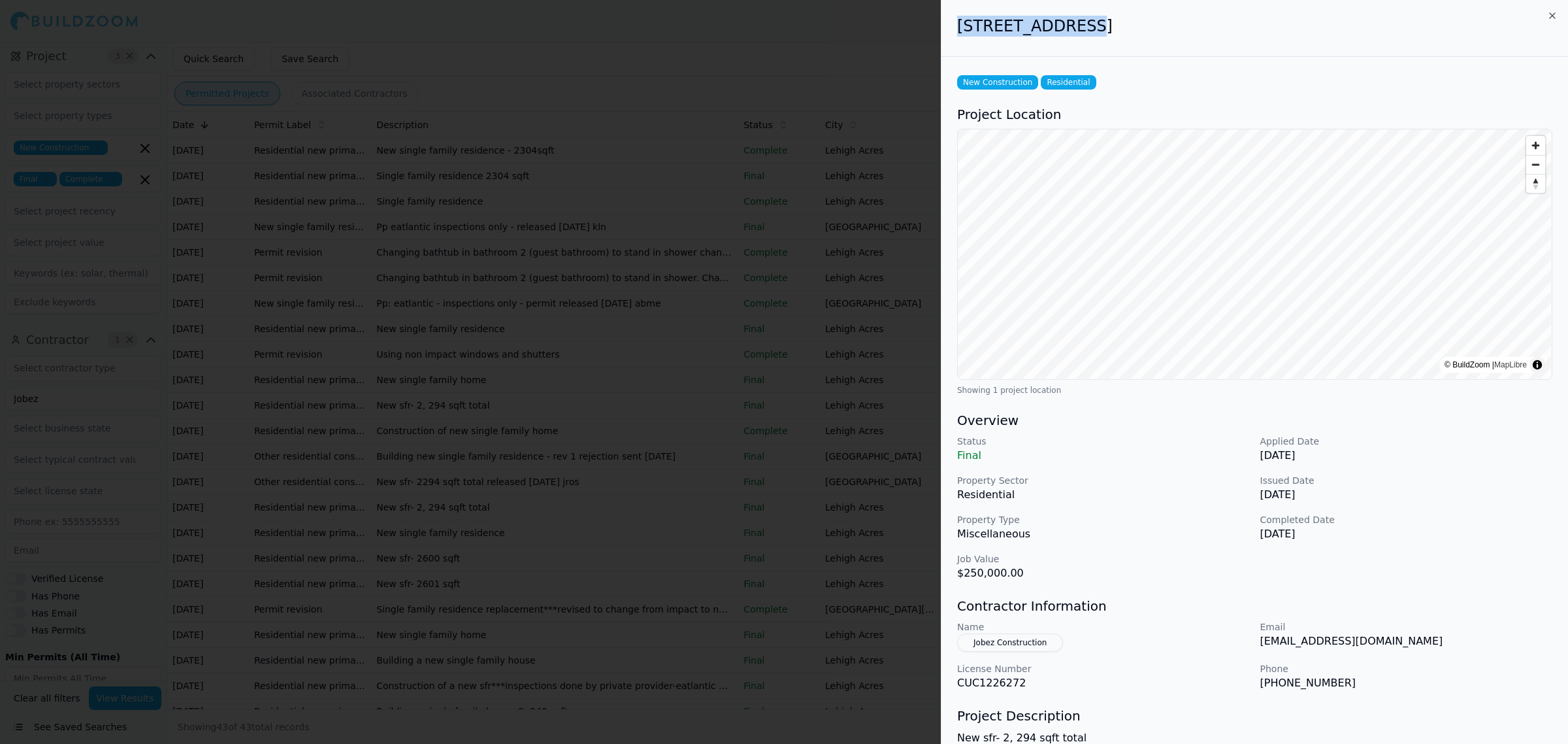
drag, startPoint x: 956, startPoint y: 34, endPoint x: 1063, endPoint y: 38, distance: 107.1
click at [1063, 38] on div "[STREET_ADDRESS]" at bounding box center [1254, 28] width 626 height 57
drag, startPoint x: 1072, startPoint y: 23, endPoint x: 1188, endPoint y: 28, distance: 116.1
click at [1188, 28] on h2 "[STREET_ADDRESS]" at bounding box center [1255, 26] width 595 height 21
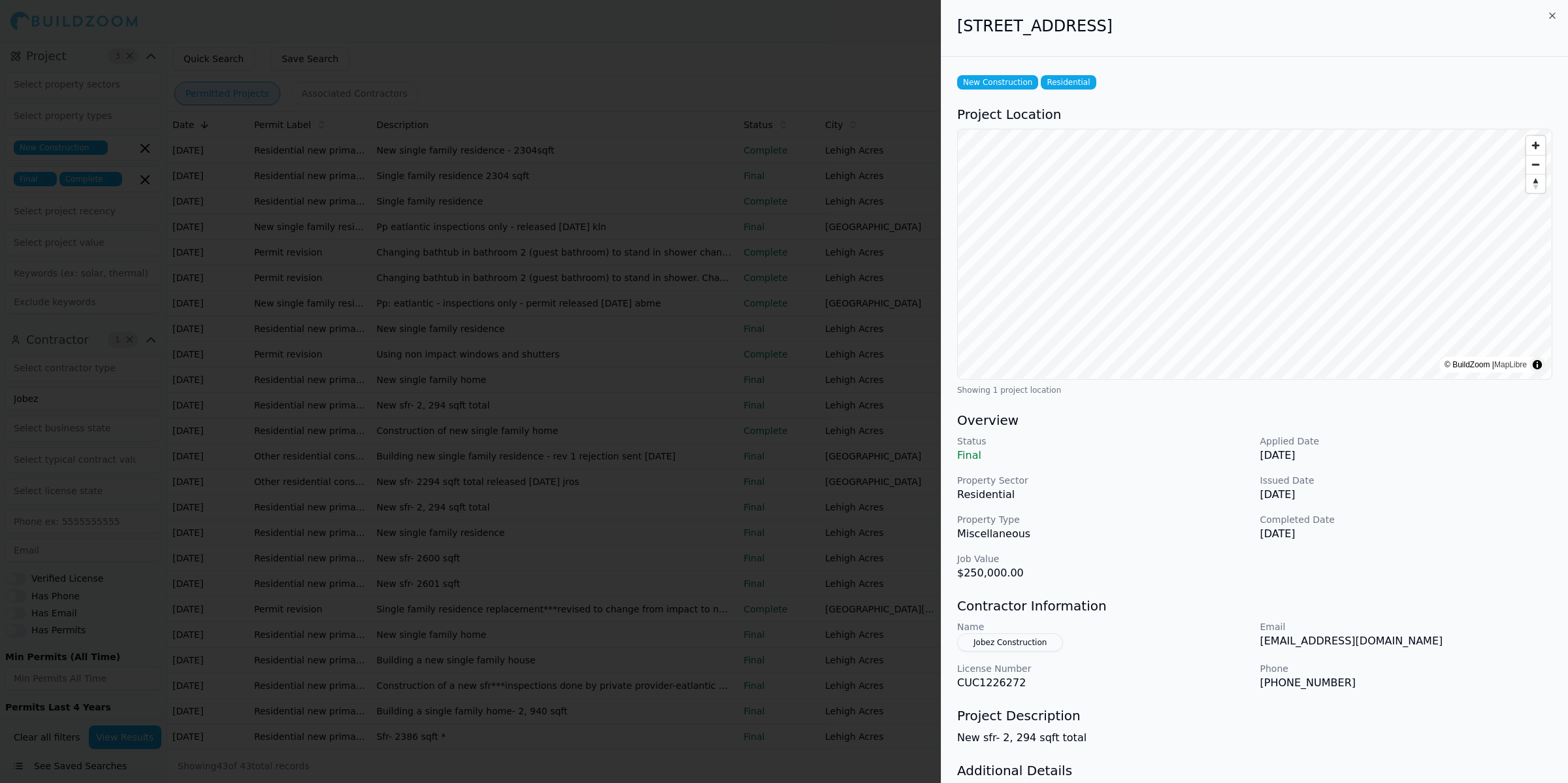
click at [1437, 100] on div "New Construction Residential Project Location © BuildZoom | MapLibre Showing 1 …" at bounding box center [1254, 463] width 626 height 812
